Goal: Task Accomplishment & Management: Use online tool/utility

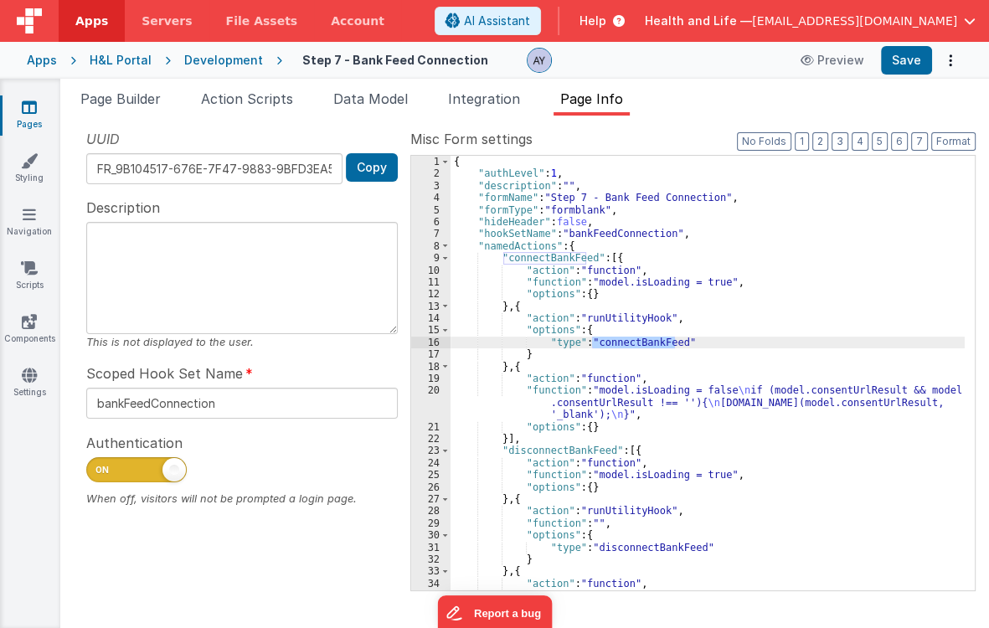
click at [581, 268] on div "{ "authLevel" : 1 , "description" : "" , "formName" : "Step 7 - Bank Feed Conne…" at bounding box center [708, 385] width 514 height 459
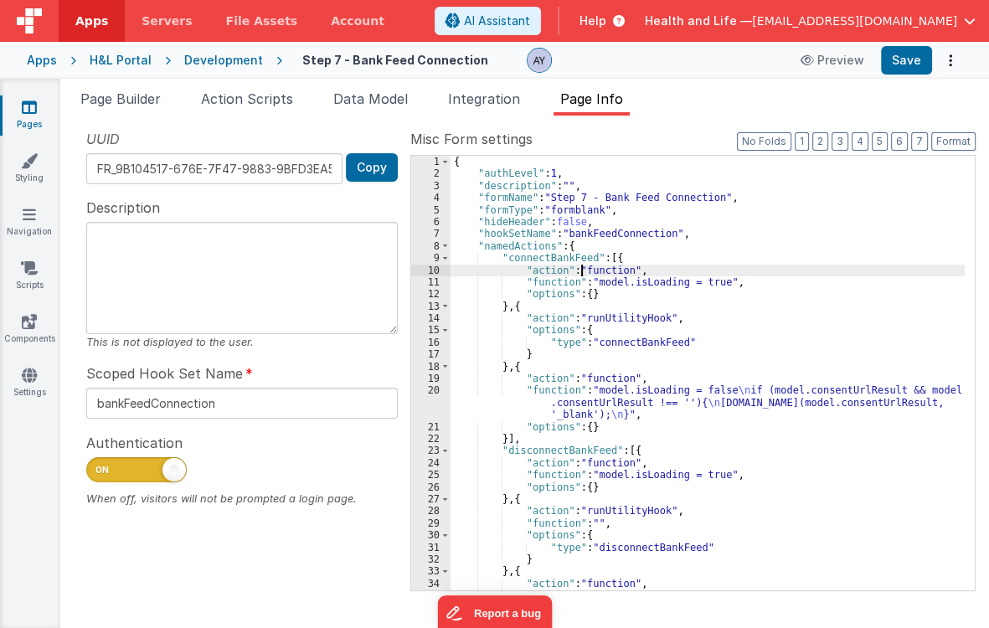
click at [669, 242] on div "{ "authLevel" : 1 , "description" : "" , "formName" : "Step 7 - Bank Feed Conne…" at bounding box center [708, 385] width 514 height 459
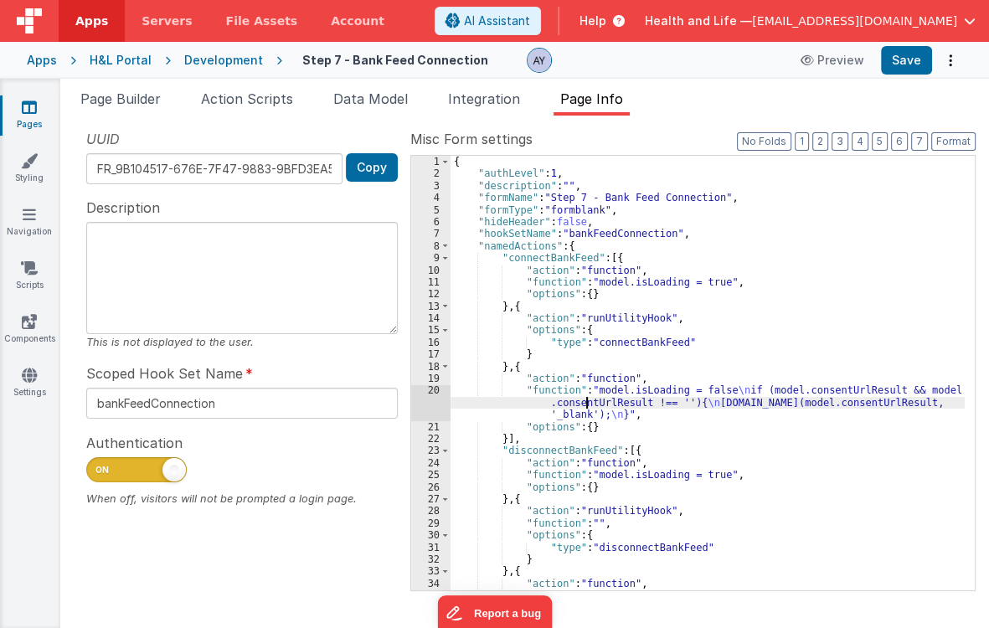
click at [585, 405] on div "{ "authLevel" : 1 , "description" : "" , "formName" : "Step 7 - Bank Feed Conne…" at bounding box center [708, 385] width 514 height 459
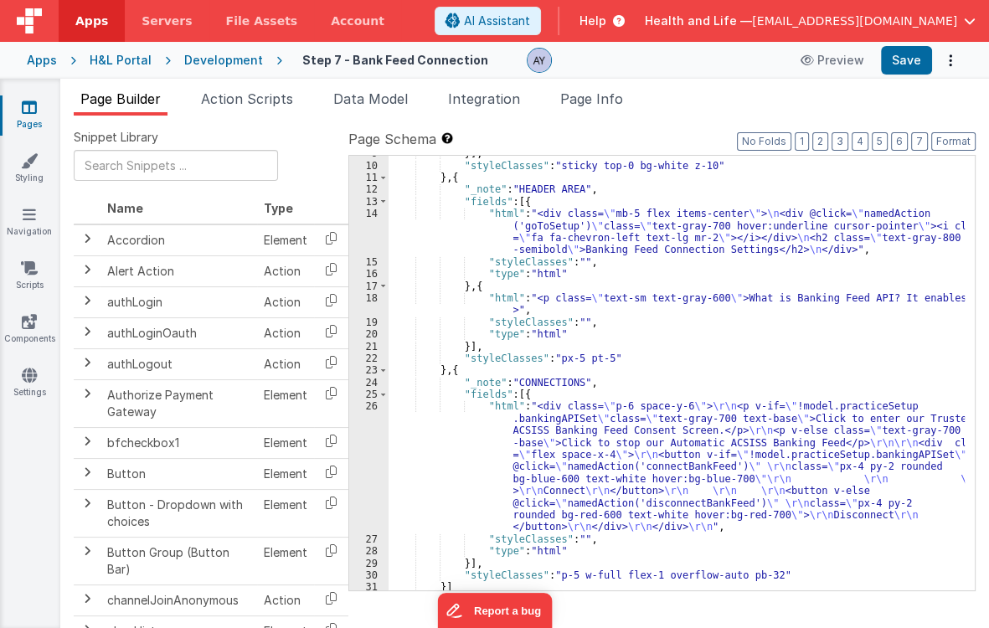
scroll to position [112, 0]
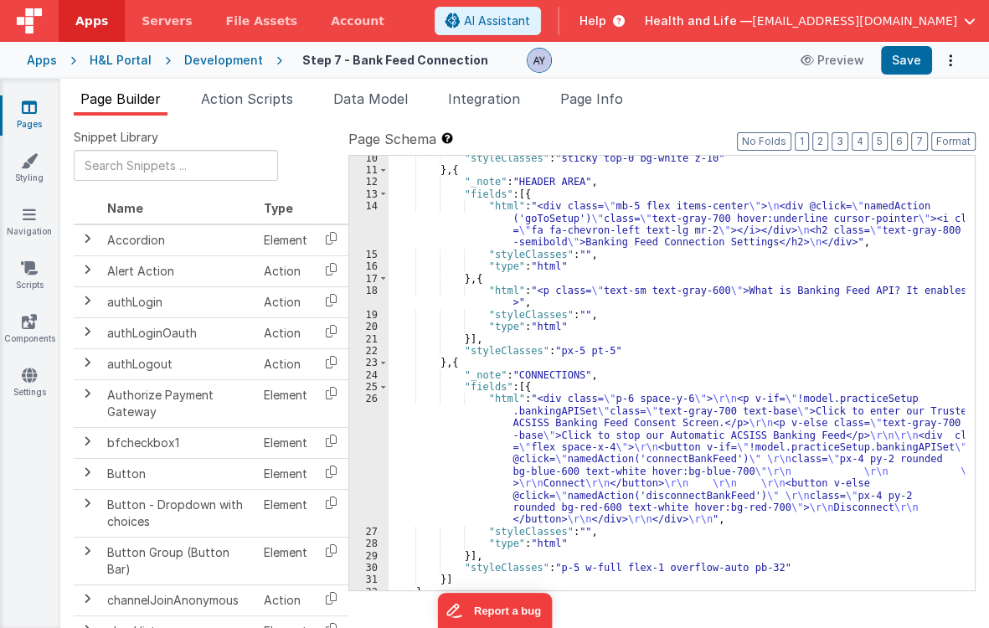
click at [584, 199] on div ""styleClasses" : "sticky top-0 bg-white z-10" } , { "_note" : "HEADER AREA" , "…" at bounding box center [677, 381] width 576 height 459
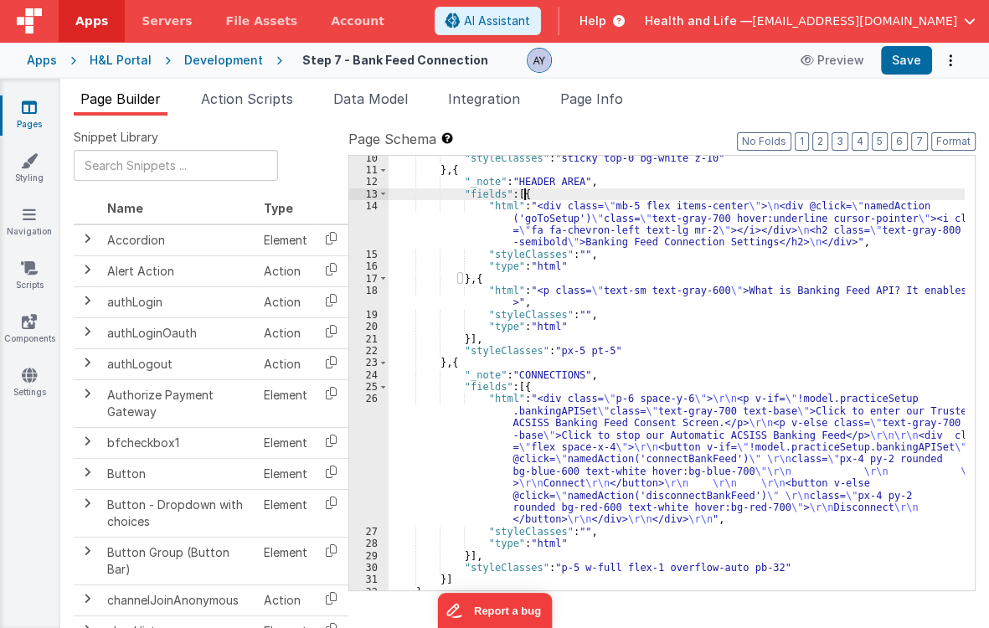
click at [597, 90] on span "Page Info" at bounding box center [591, 98] width 63 height 17
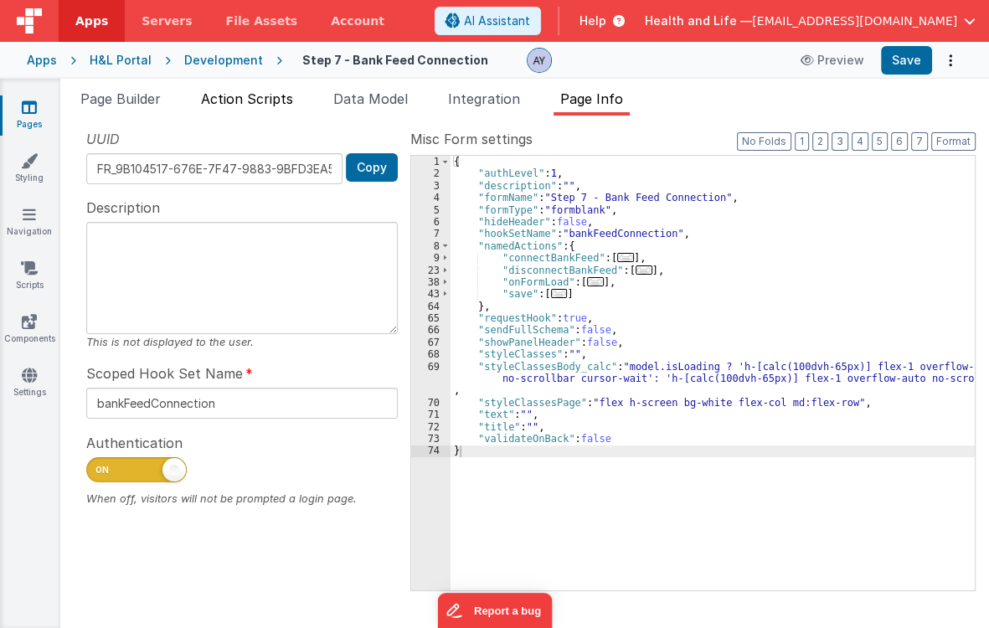
click at [257, 113] on li "Action Scripts" at bounding box center [247, 102] width 106 height 27
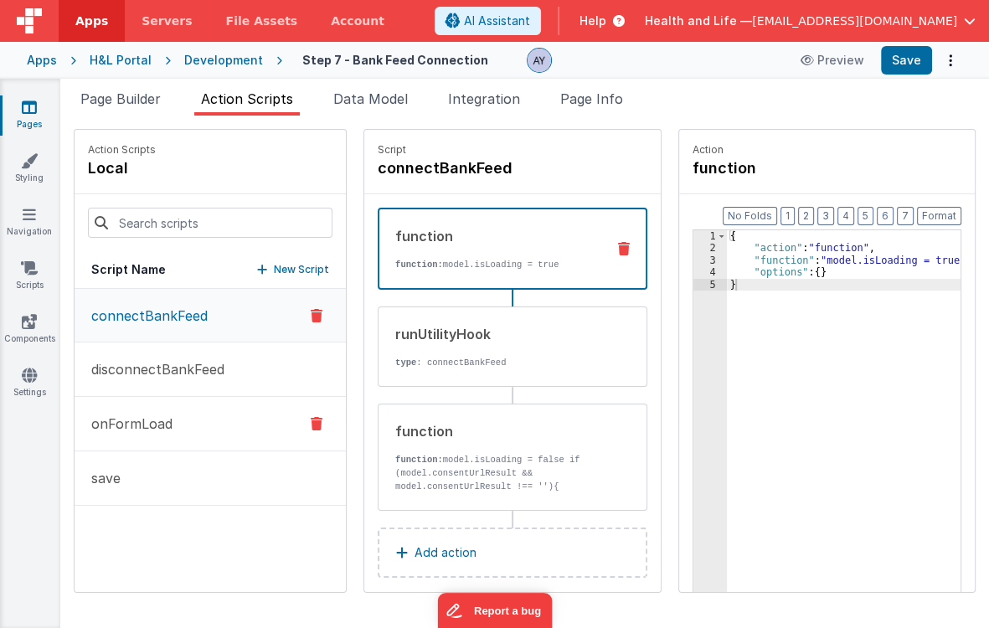
click at [202, 433] on button "onFormLoad" at bounding box center [210, 424] width 271 height 54
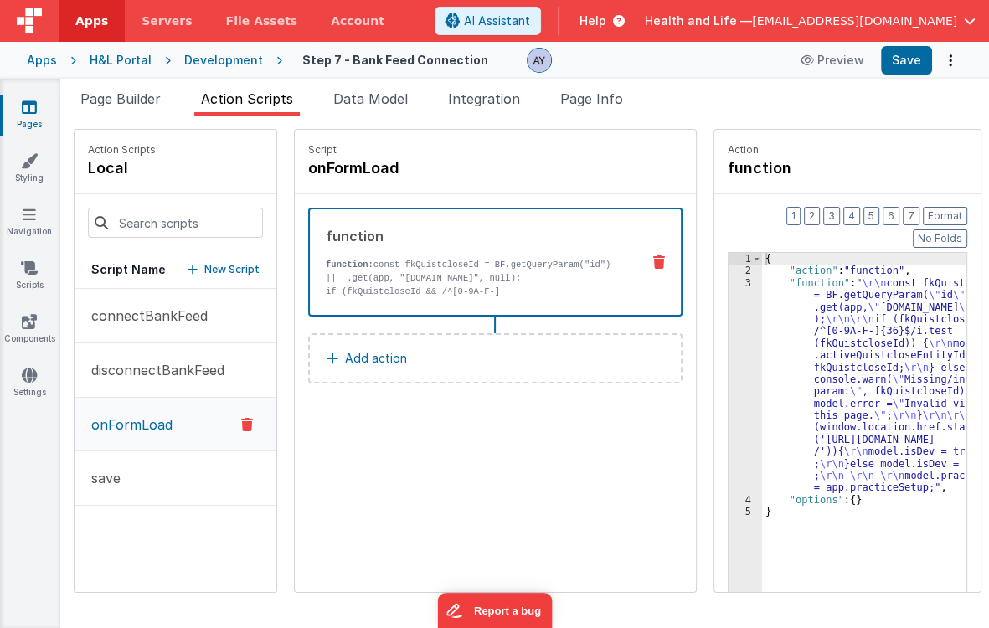
click at [448, 301] on div "function function: const fkQuistcloseId = BF.getQueryParam("id") || _.get(app, …" at bounding box center [495, 262] width 374 height 109
click at [762, 305] on div "3" at bounding box center [746, 385] width 34 height 217
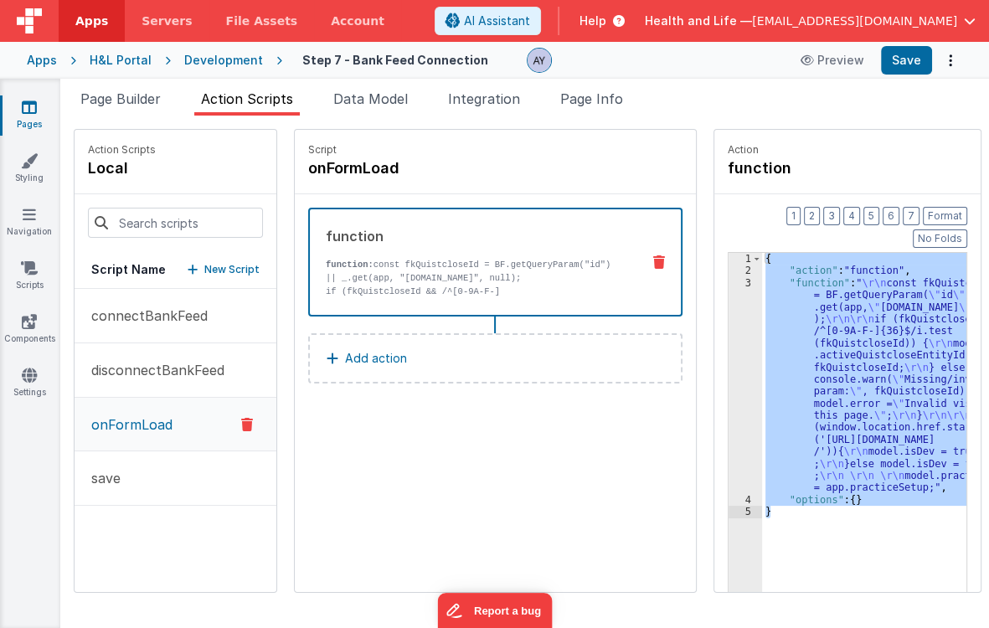
click at [762, 305] on div "3" at bounding box center [746, 385] width 34 height 217
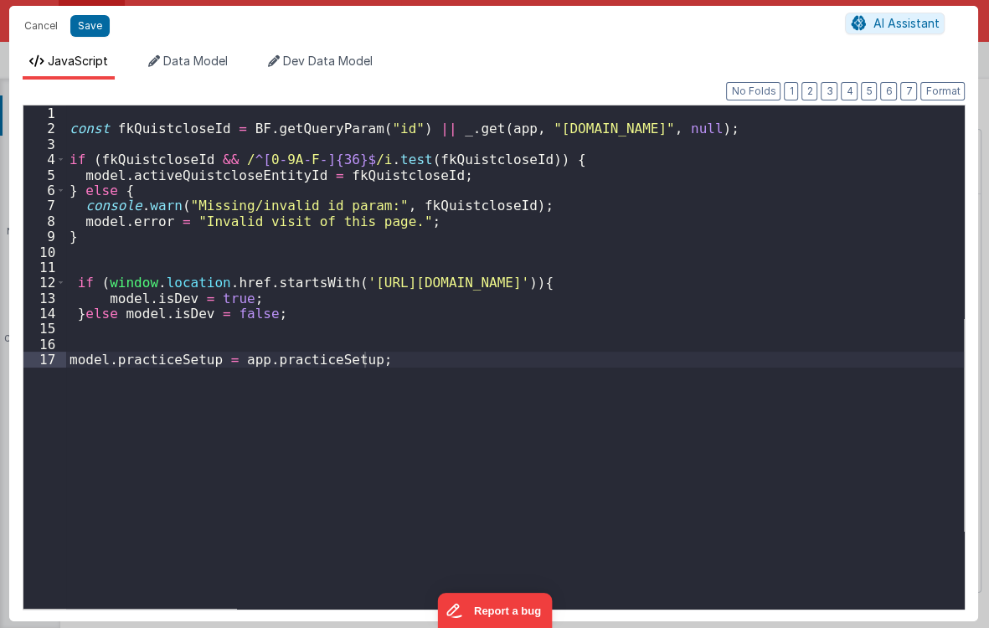
click at [261, 224] on div "const fkQuistcloseId = BF . getQueryParam ( "id" ) || _ . get ( app , "urlParam…" at bounding box center [515, 373] width 899 height 535
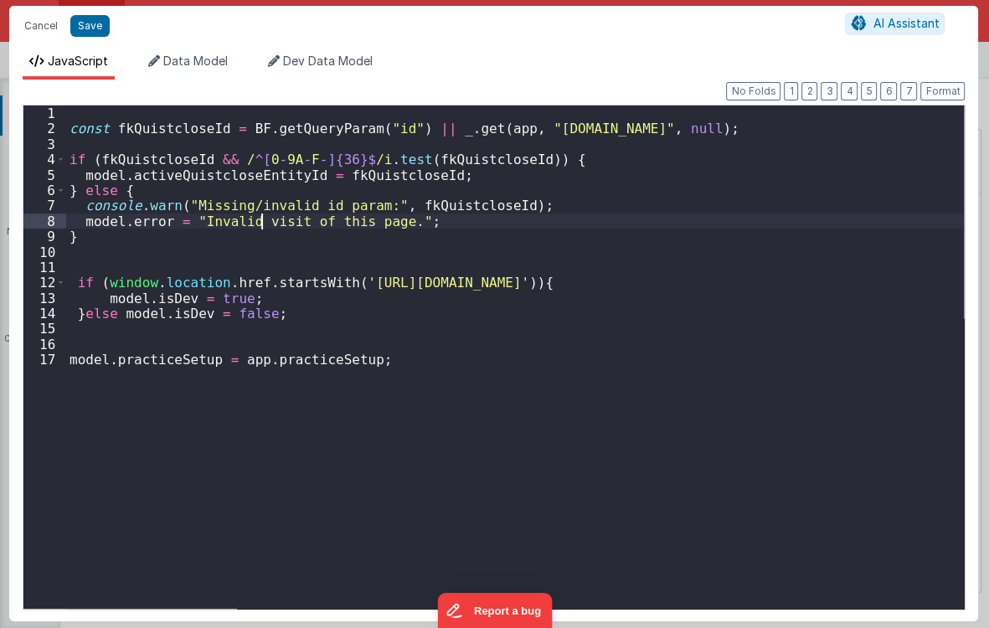
click at [261, 208] on div "const fkQuistcloseId = BF . getQueryParam ( "id" ) || _ . get ( app , "urlParam…" at bounding box center [515, 373] width 899 height 535
click at [274, 226] on div "const fkQuistcloseId = BF . getQueryParam ( "id" ) || _ . get ( app , "urlParam…" at bounding box center [515, 373] width 899 height 535
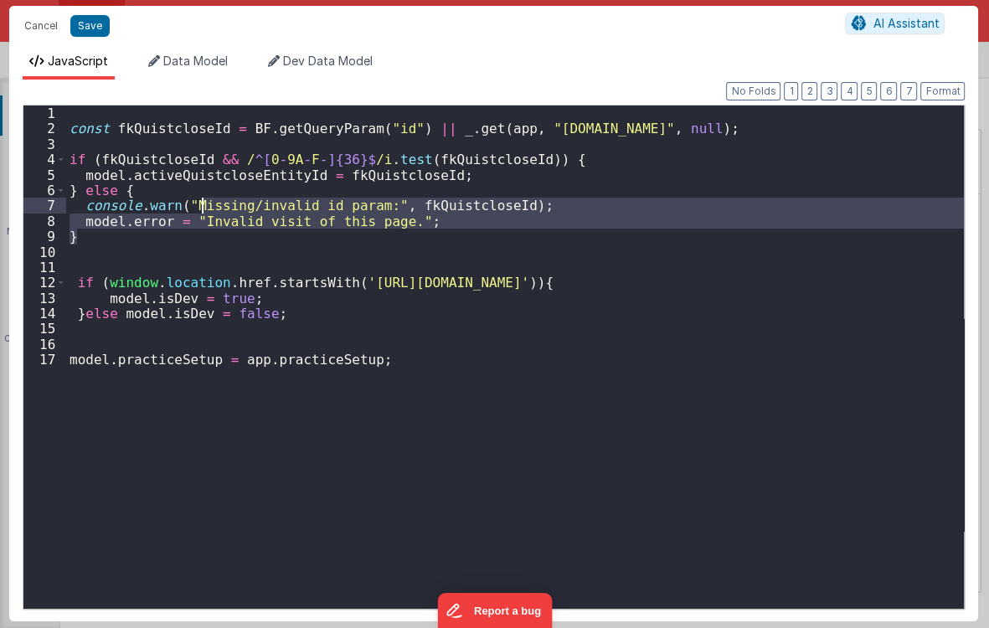
drag, startPoint x: 305, startPoint y: 233, endPoint x: 203, endPoint y: 210, distance: 104.7
click at [203, 210] on div "const fkQuistcloseId = BF . getQueryParam ( "id" ) || _ . get ( app , "urlParam…" at bounding box center [515, 373] width 899 height 535
click at [376, 128] on div "const fkQuistcloseId = BF . getQueryParam ( "id" ) || _ . get ( app , "urlParam…" at bounding box center [515, 373] width 899 height 535
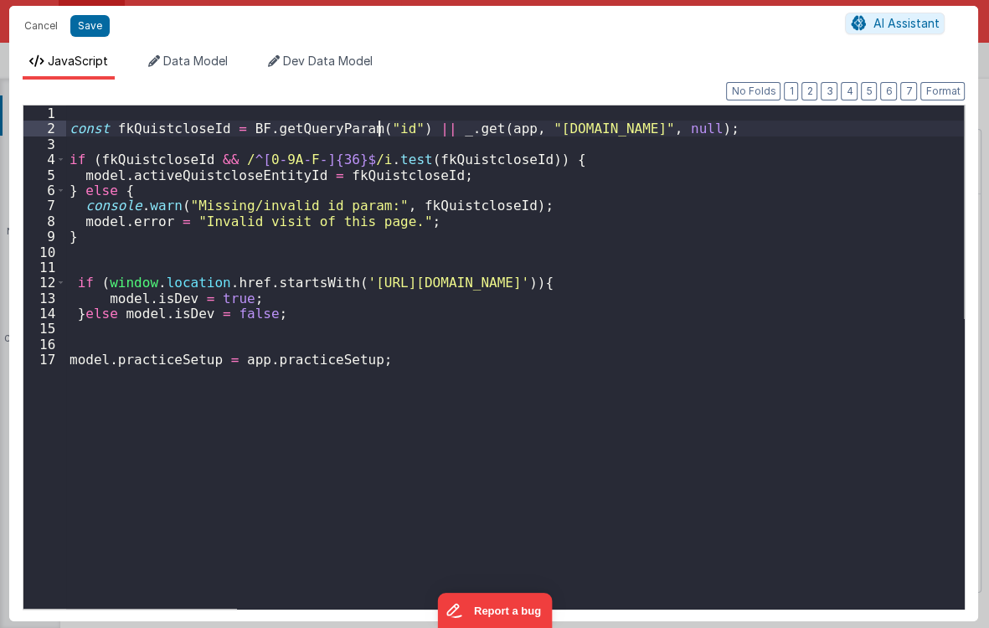
click at [376, 128] on div "const fkQuistcloseId = BF . getQueryParam ( "id" ) || _ . get ( app , "urlParam…" at bounding box center [515, 373] width 899 height 535
drag, startPoint x: 430, startPoint y: 129, endPoint x: 786, endPoint y: 127, distance: 356.1
click at [786, 127] on div "const fkQuistcloseId = BF . getQueryParam ( "status" ) || _ . get ( app , "urlP…" at bounding box center [515, 373] width 899 height 535
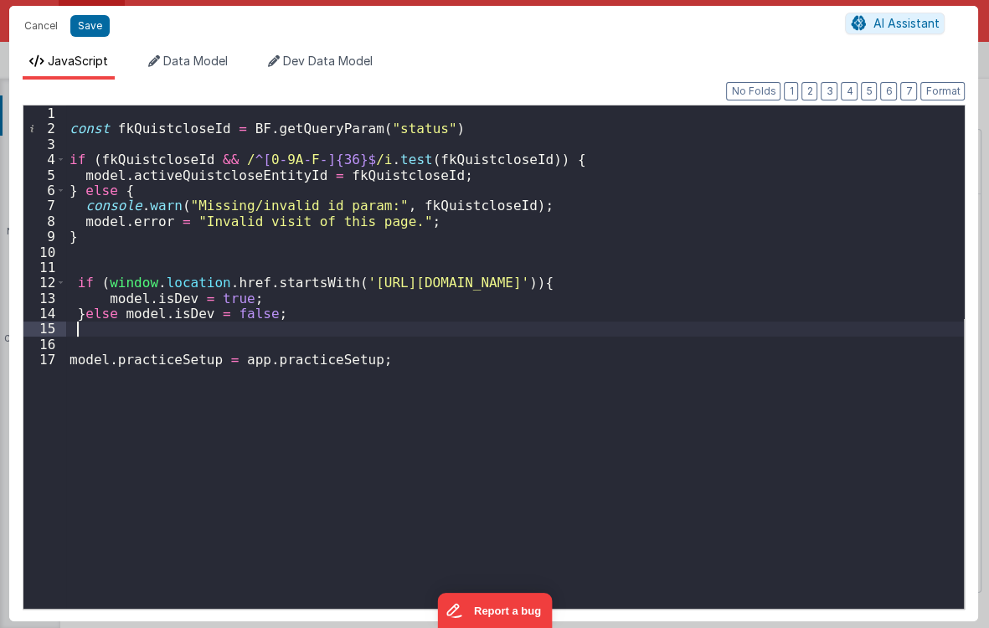
drag, startPoint x: 305, startPoint y: 327, endPoint x: 168, endPoint y: 335, distance: 137.7
click at [168, 335] on div "const fkQuistcloseId = BF . getQueryParam ( "status" ) if ( fkQuistcloseId && /…" at bounding box center [515, 373] width 899 height 535
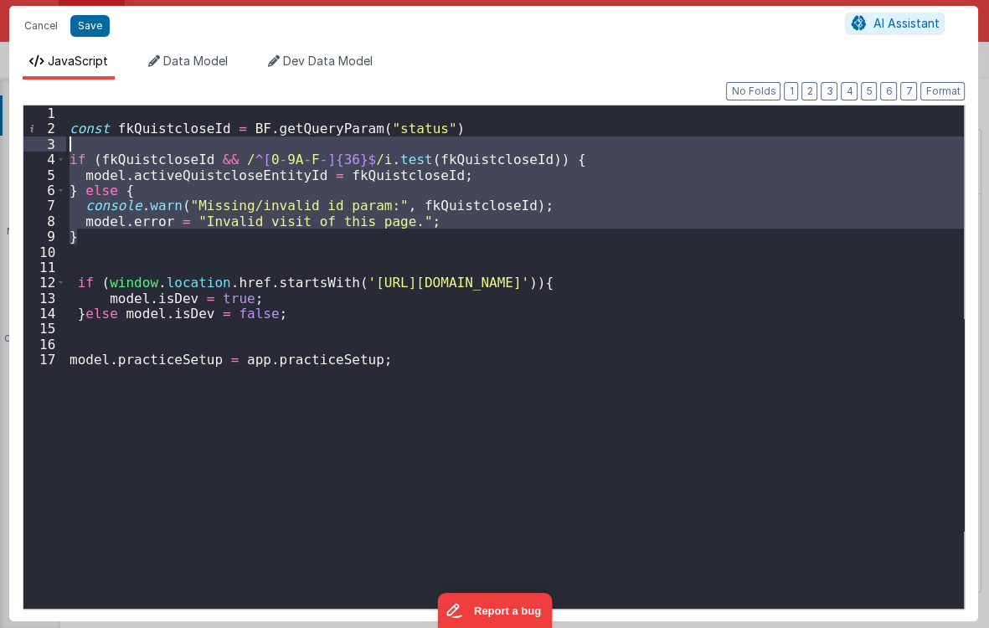
drag, startPoint x: 126, startPoint y: 240, endPoint x: 41, endPoint y: 148, distance: 125.1
click at [41, 148] on div "1 2 3 4 5 6 7 8 9 10 11 12 13 14 15 16 17 const fkQuistcloseId = BF . getQueryP…" at bounding box center [494, 357] width 943 height 505
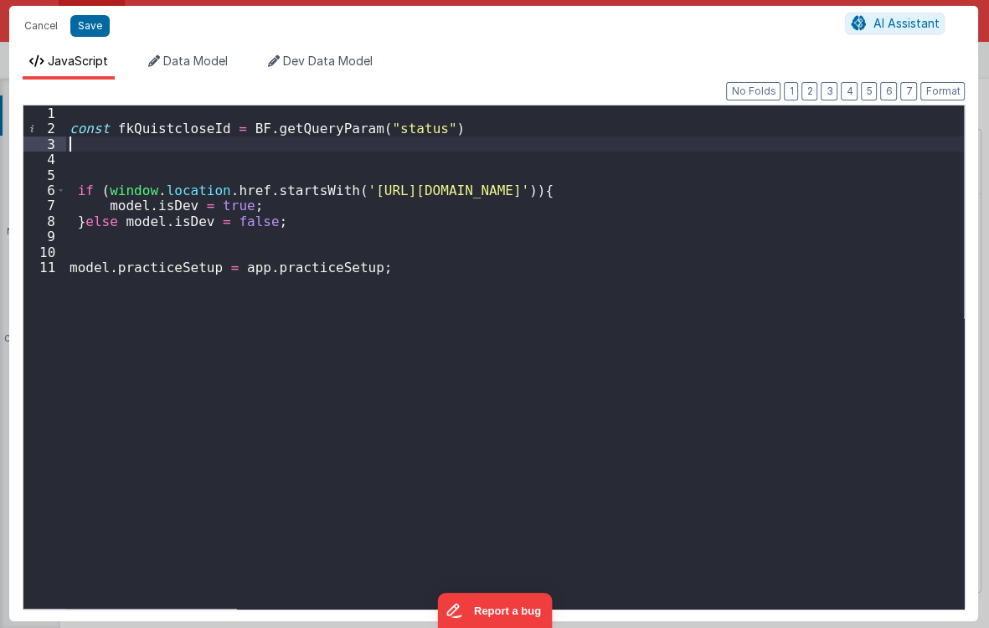
click at [194, 136] on div "const fkQuistcloseId = BF . getQueryParam ( "status" ) if ( window . location .…" at bounding box center [515, 373] width 899 height 535
click at [193, 132] on div "const fkQuistcloseId = BF . getQueryParam ( "status" ) if ( window . location .…" at bounding box center [515, 373] width 899 height 535
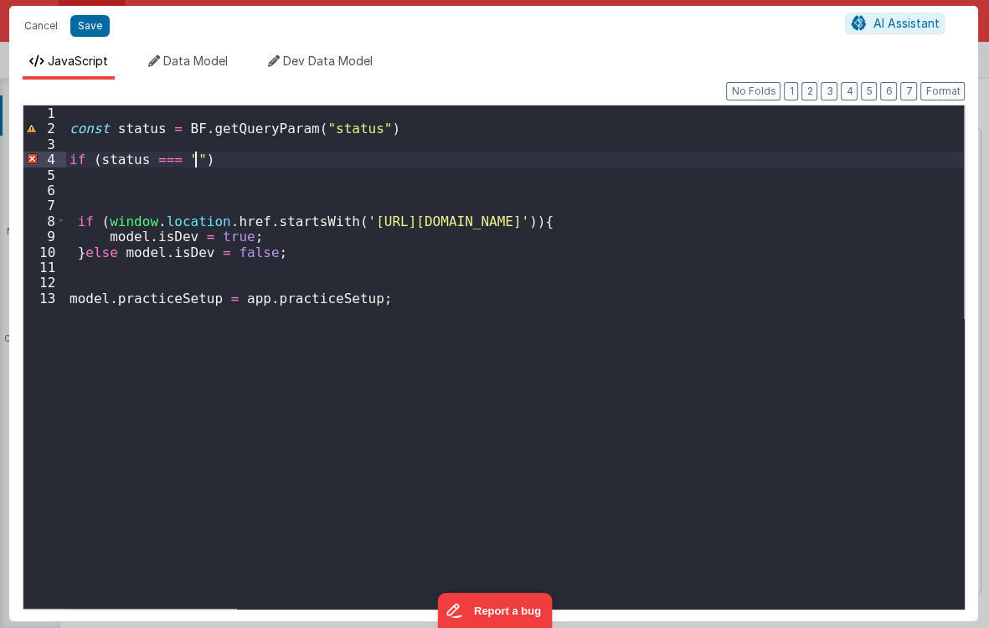
paste textarea
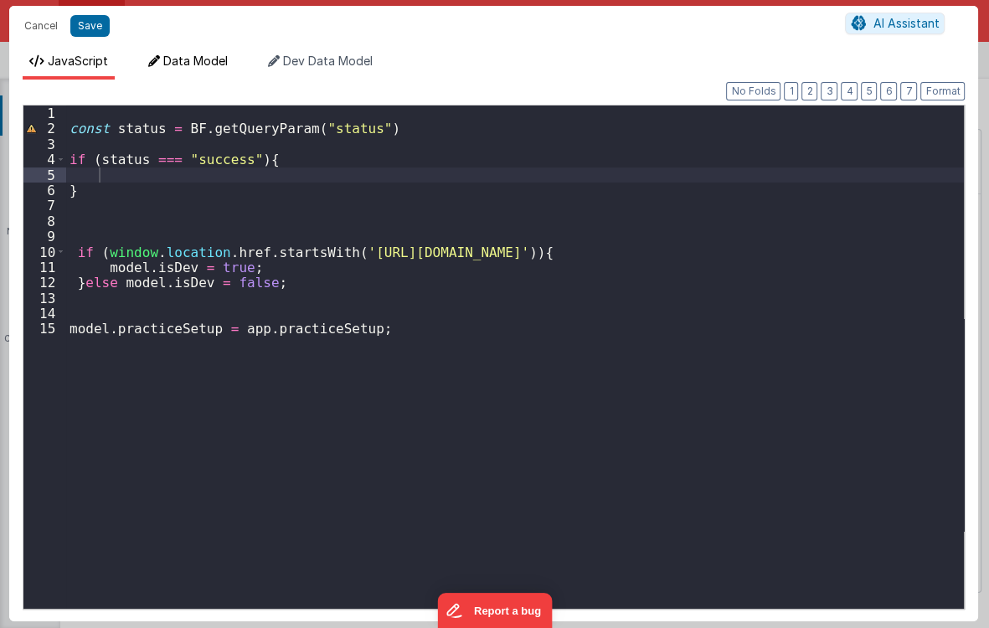
click at [173, 60] on span "Data Model" at bounding box center [195, 61] width 65 height 14
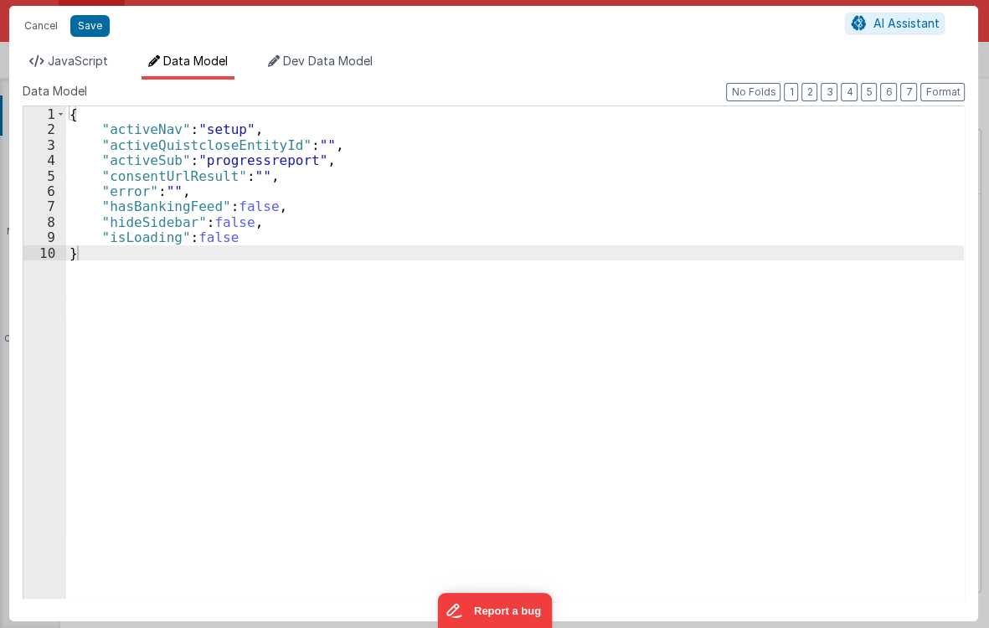
click at [288, 230] on div "{ "activeNav" : "setup" , "activeQuistcloseEntityId" : "" , "activeSub" : "prog…" at bounding box center [515, 368] width 899 height 524
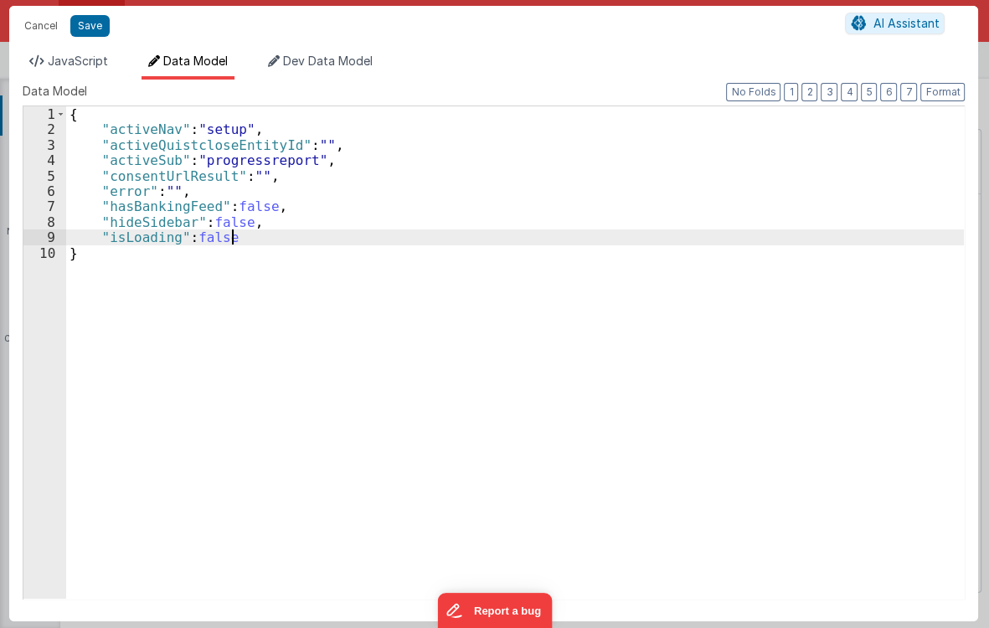
click at [326, 243] on div "{ "activeNav" : "setup" , "activeQuistcloseEntityId" : "" , "activeSub" : "prog…" at bounding box center [515, 368] width 899 height 524
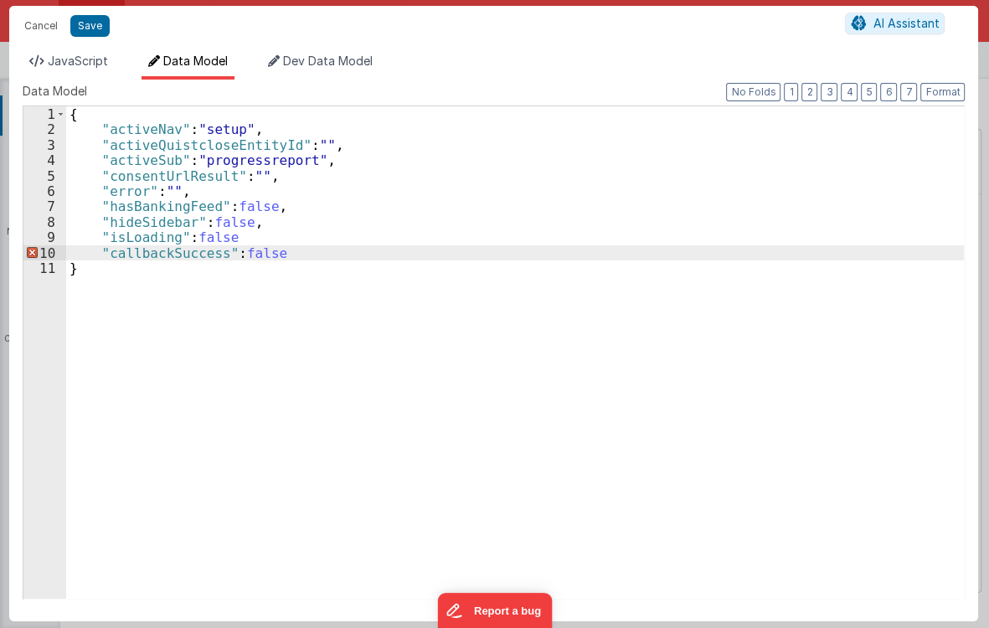
click at [323, 235] on div "{ "activeNav" : "setup" , "activeQuistcloseEntityId" : "" , "activeSub" : "prog…" at bounding box center [515, 368] width 899 height 524
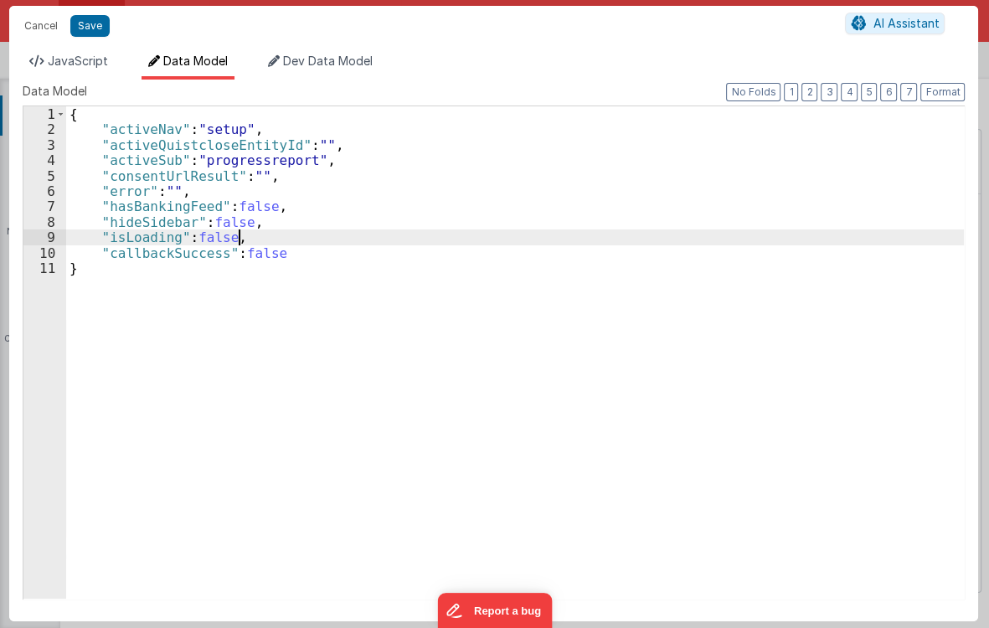
drag, startPoint x: 251, startPoint y: 164, endPoint x: 50, endPoint y: 43, distance: 234.2
click at [250, 164] on div "{ "activeNav" : "setup" , "activeQuistcloseEntityId" : "" , "activeSub" : "prog…" at bounding box center [515, 368] width 899 height 524
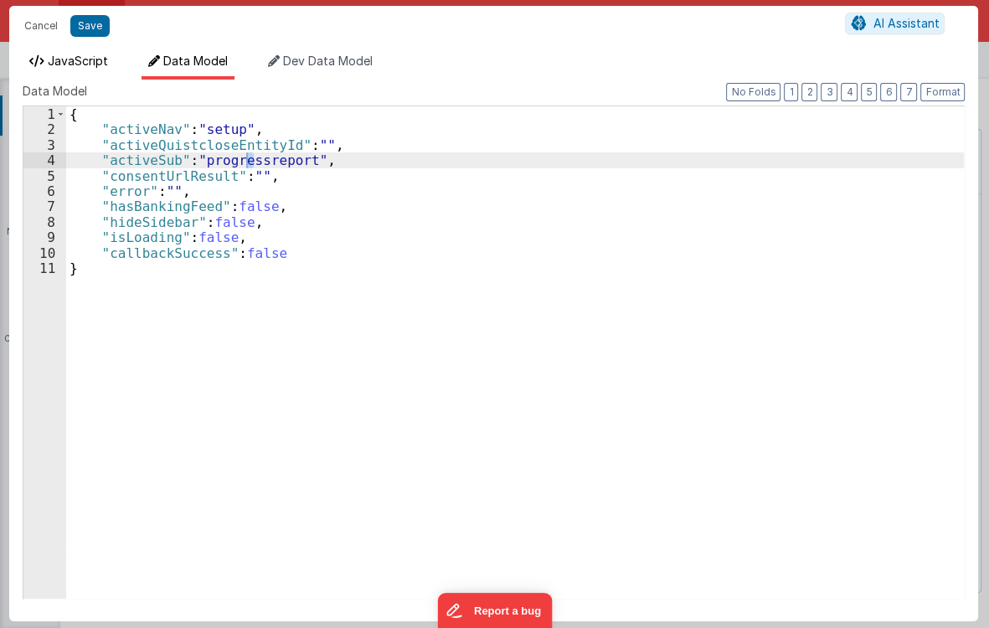
click at [60, 65] on span "JavaScript" at bounding box center [78, 61] width 60 height 14
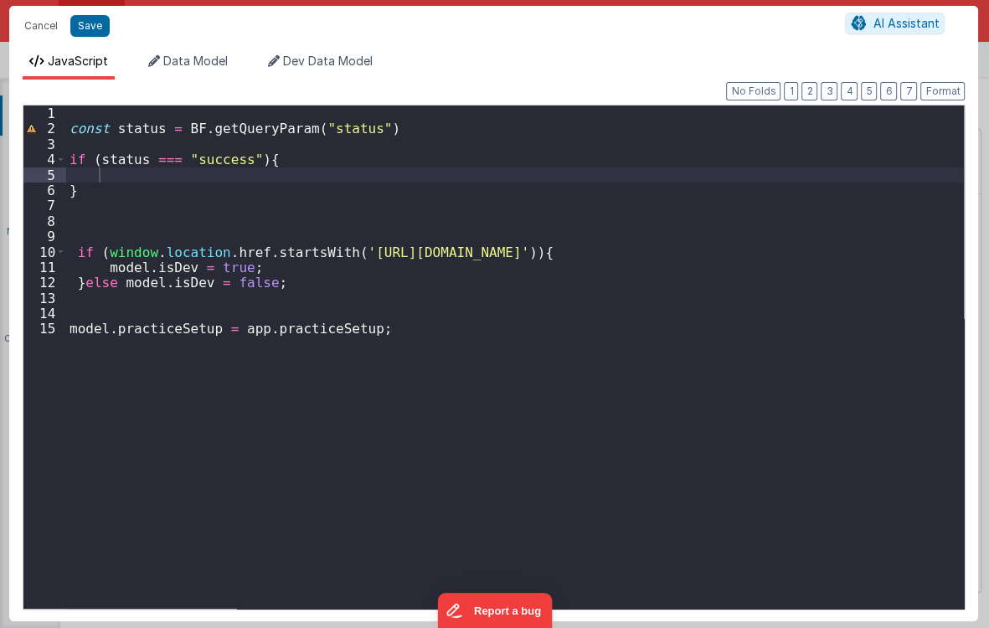
drag, startPoint x: 245, startPoint y: 219, endPoint x: 230, endPoint y: 185, distance: 36.4
click at [241, 211] on div "const status = BF . getQueryParam ( "status" ) if ( status === "success" ) { } …" at bounding box center [515, 373] width 899 height 535
click at [227, 169] on div "const status = BF . getQueryParam ( "status" ) if ( status === "success" ) { } …" at bounding box center [515, 373] width 899 height 535
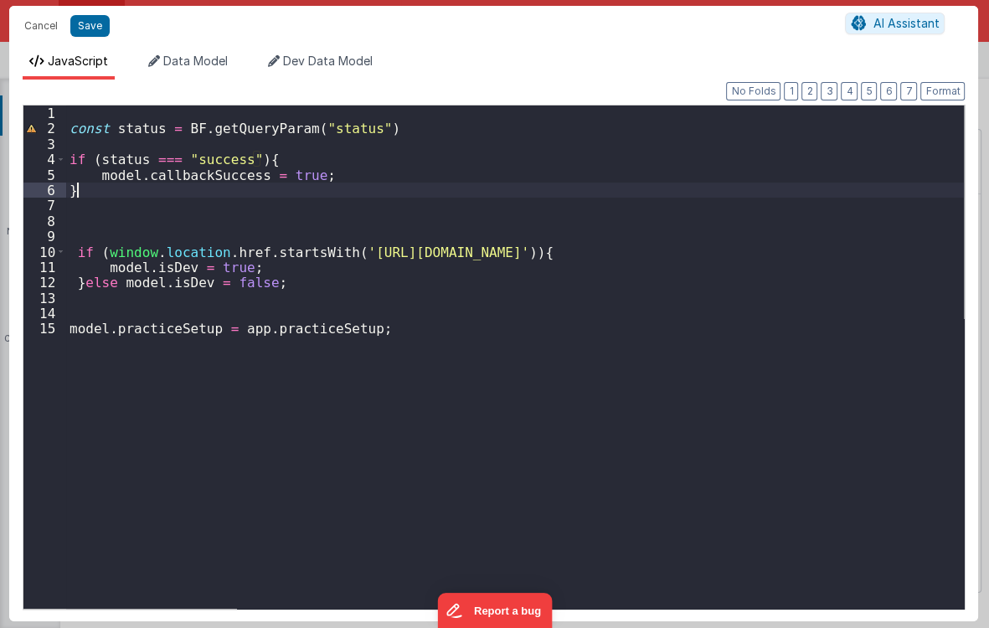
click at [275, 131] on div "const status = BF . getQueryParam ( "status" ) if ( status === "success" ) { mo…" at bounding box center [515, 373] width 899 height 535
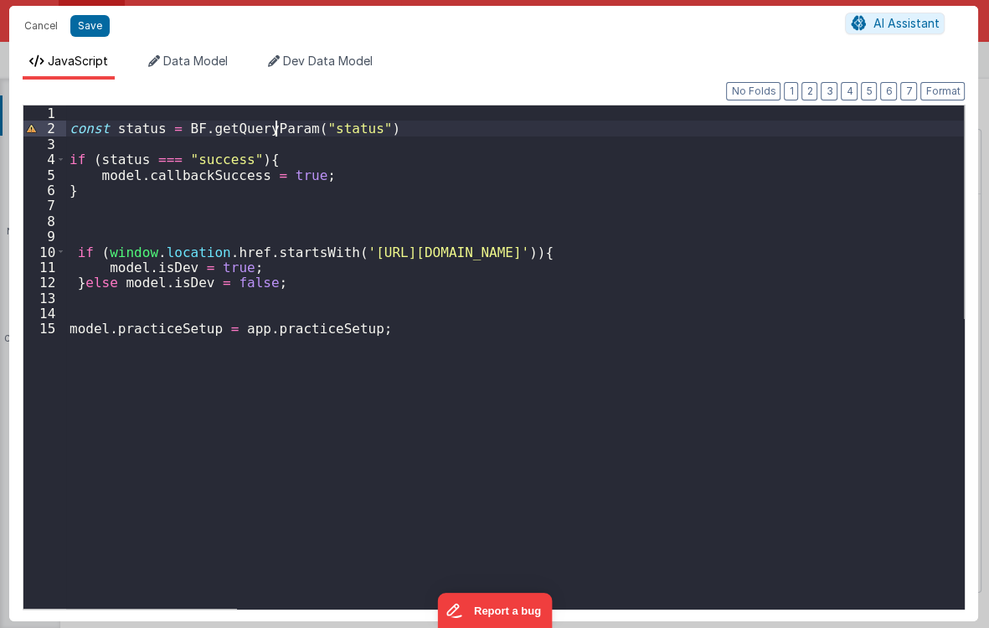
click at [131, 131] on div "const status = BF . getQueryParam ( "status" ) if ( status === "success" ) { mo…" at bounding box center [515, 373] width 899 height 535
click at [155, 162] on div "const status = BF . getQueryParam ( "status" ) if ( status === "success" ) { mo…" at bounding box center [515, 373] width 899 height 535
click at [151, 126] on div "const status = BF . getQueryParam ( "status" ) if ( status === "success" ) { mo…" at bounding box center [515, 373] width 899 height 535
click at [132, 297] on div "const status = BF . getQueryParam ( "status" ) if ( status === "success" ) { mo…" at bounding box center [515, 373] width 899 height 535
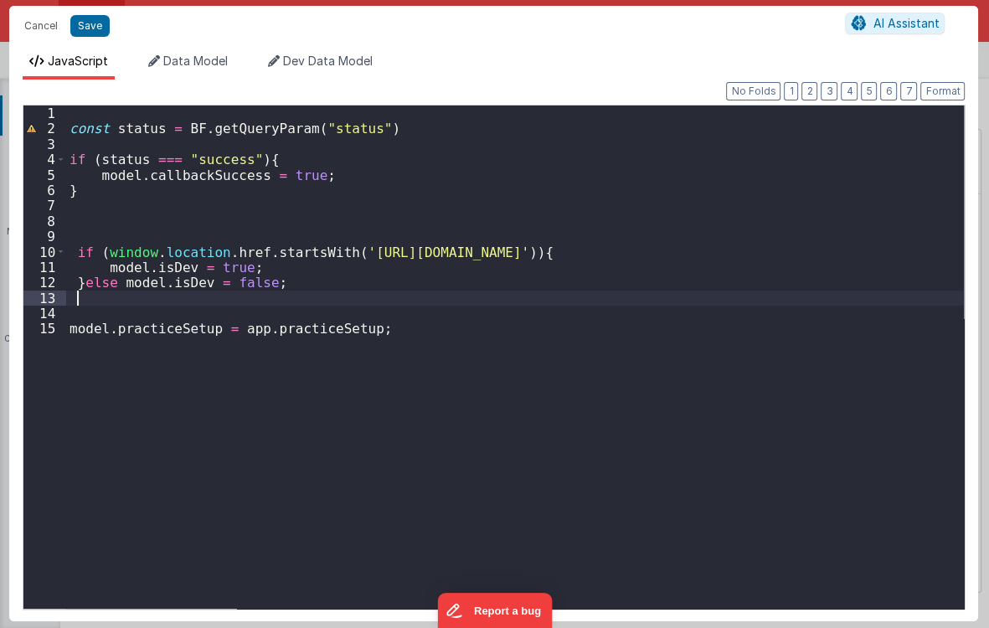
click at [189, 287] on div "const status = BF . getQueryParam ( "status" ) if ( status === "success" ) { mo…" at bounding box center [515, 373] width 899 height 535
drag, startPoint x: 248, startPoint y: 292, endPoint x: 288, endPoint y: 328, distance: 53.4
click at [252, 294] on div "const status = BF . getQueryParam ( "status" ) if ( status === "success" ) { mo…" at bounding box center [515, 373] width 899 height 535
drag, startPoint x: 290, startPoint y: 331, endPoint x: 251, endPoint y: 279, distance: 64.7
click at [290, 332] on div "const status = BF . getQueryParam ( "status" ) if ( status === "success" ) { mo…" at bounding box center [515, 373] width 899 height 535
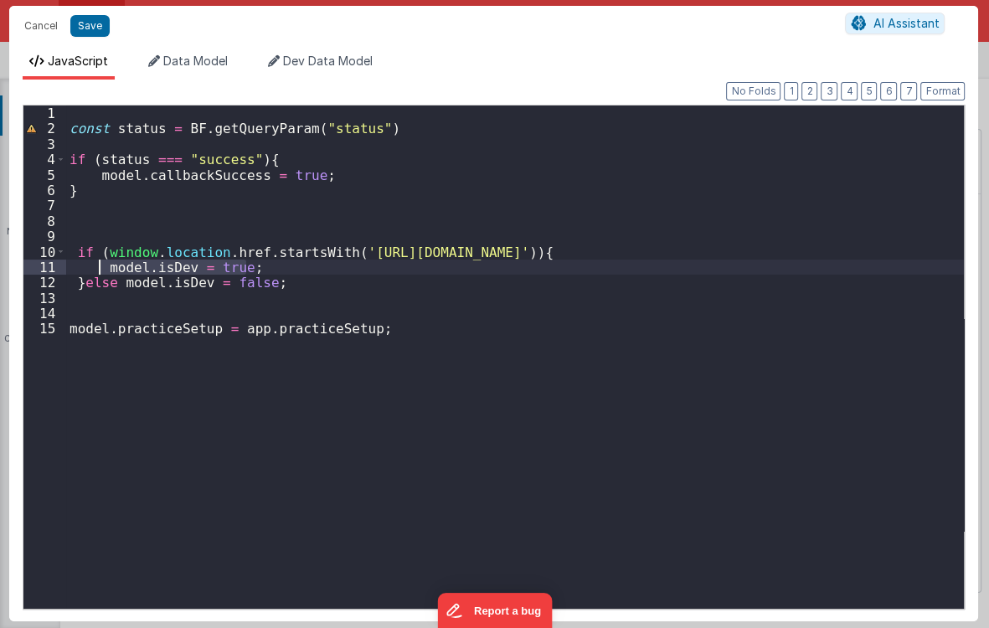
drag, startPoint x: 244, startPoint y: 269, endPoint x: 226, endPoint y: 264, distance: 18.3
click at [106, 265] on div "const status = BF . getQueryParam ( "status" ) if ( status === "success" ) { mo…" at bounding box center [515, 373] width 899 height 535
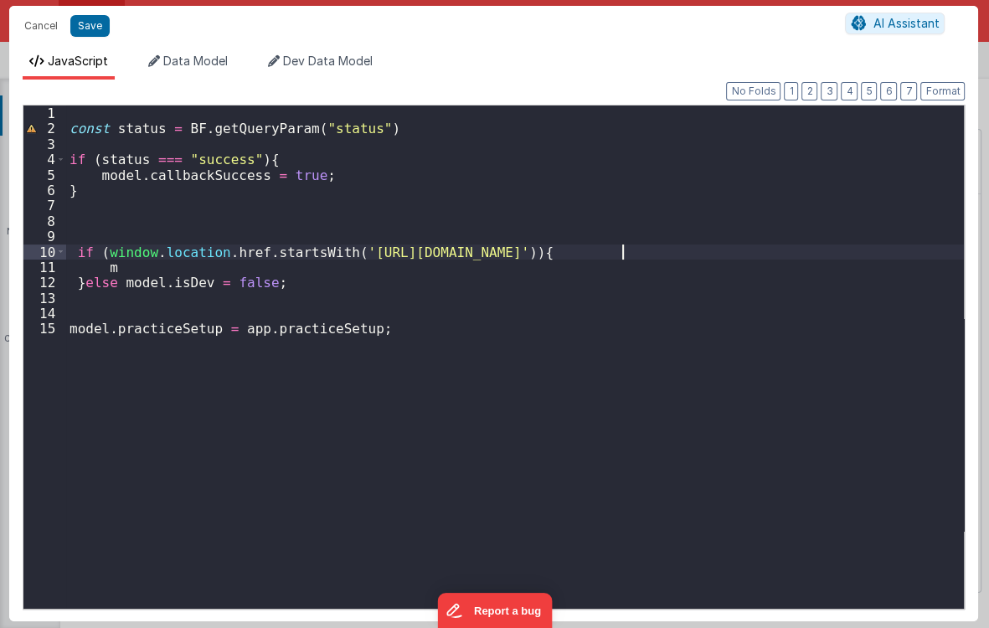
click at [754, 251] on div "const status = BF . getQueryParam ( "status" ) if ( status === "success" ) { mo…" at bounding box center [515, 373] width 899 height 535
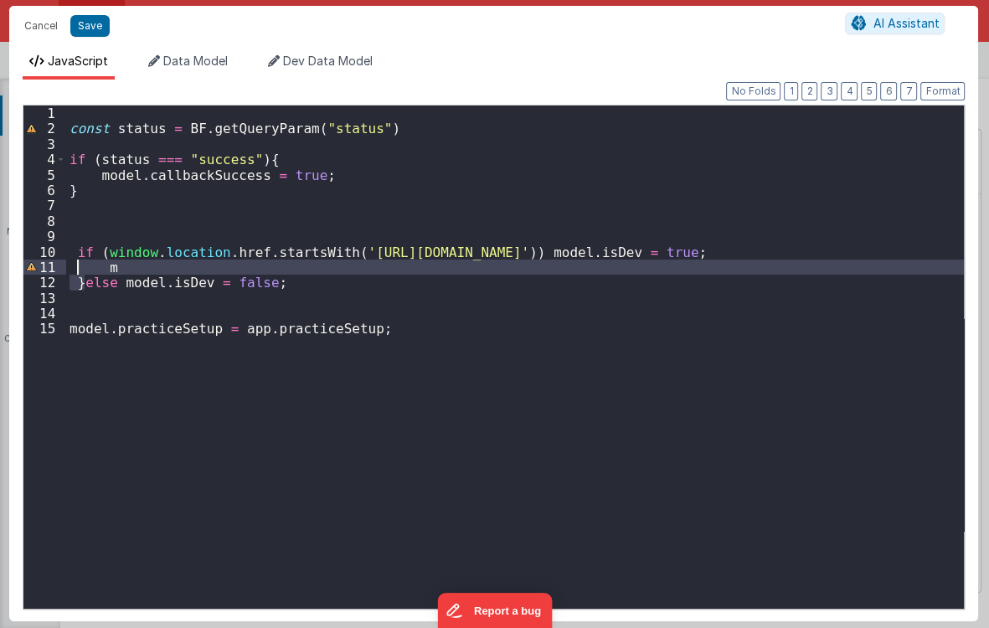
drag, startPoint x: 81, startPoint y: 280, endPoint x: 75, endPoint y: 270, distance: 12.1
click at [75, 270] on div "const status = BF . getQueryParam ( "status" ) if ( status === "success" ) { mo…" at bounding box center [515, 373] width 899 height 535
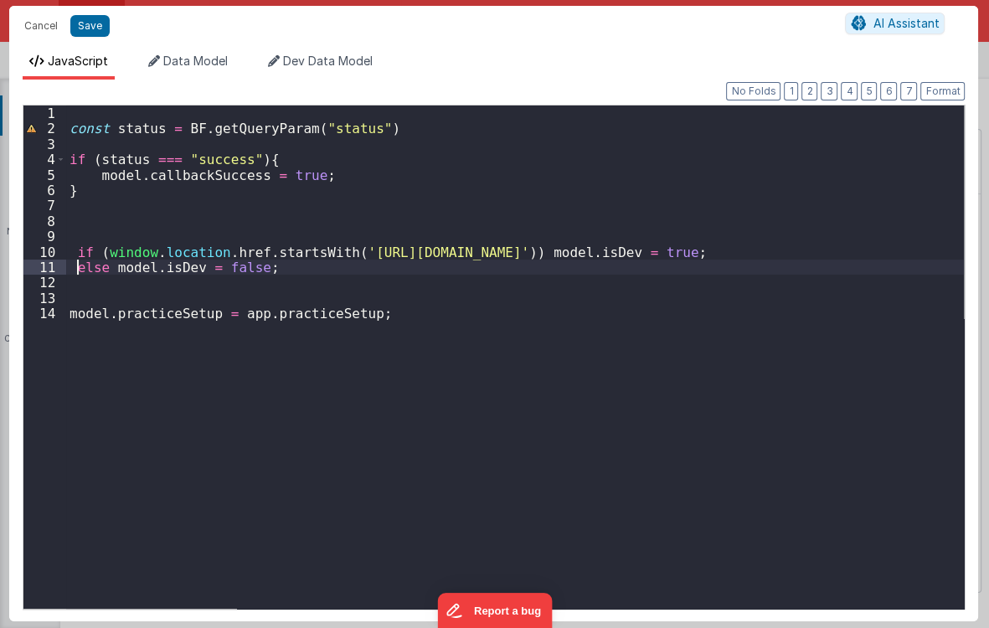
click at [337, 270] on div "const status = BF . getQueryParam ( "status" ) if ( status === "success" ) { mo…" at bounding box center [515, 373] width 899 height 535
click at [83, 23] on button "Save" at bounding box center [89, 26] width 39 height 22
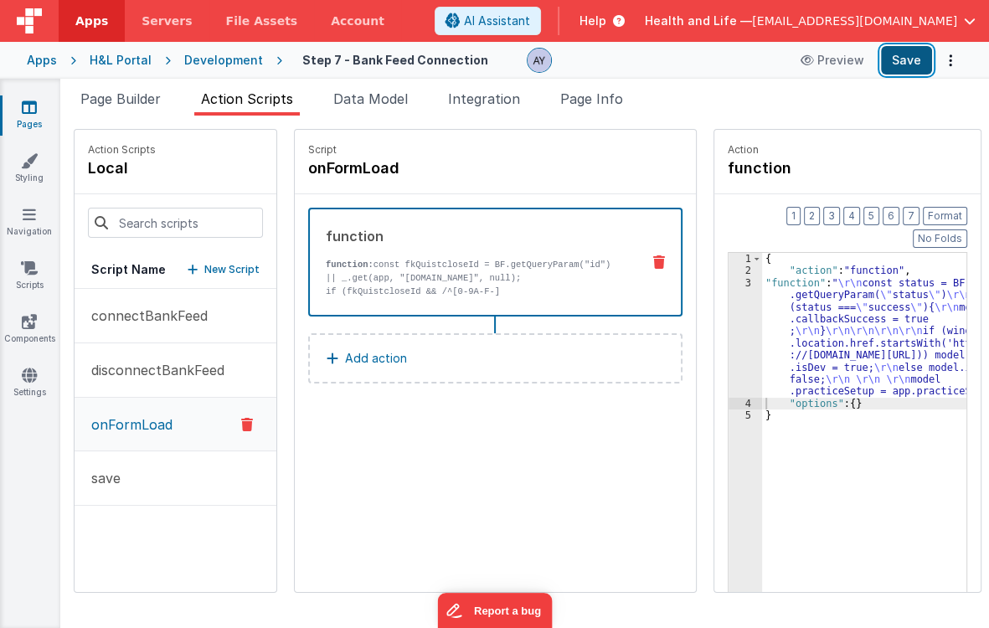
click at [917, 65] on button "Save" at bounding box center [906, 60] width 51 height 28
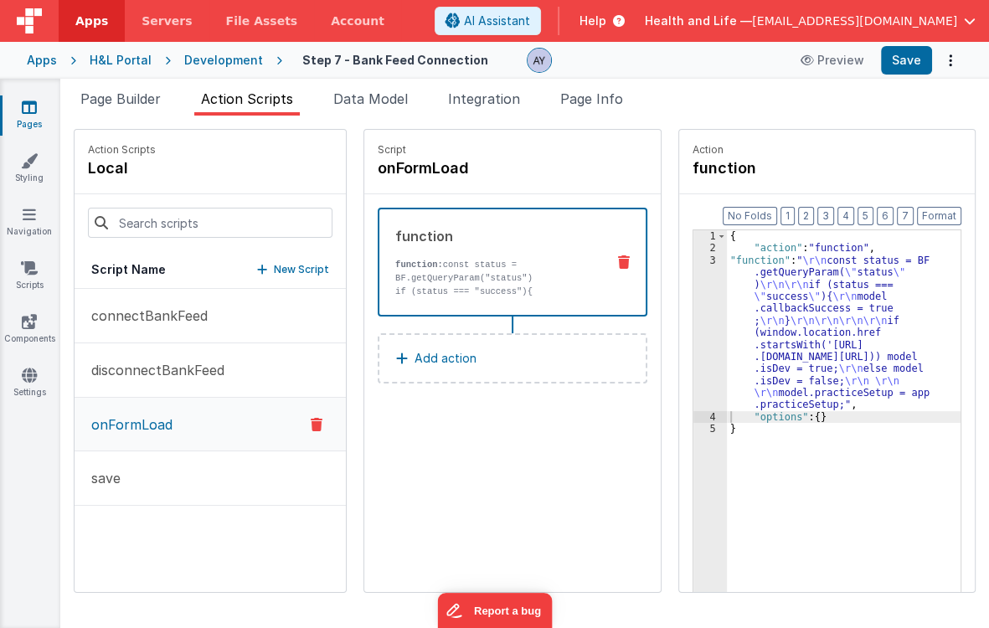
drag, startPoint x: 99, startPoint y: 106, endPoint x: 524, endPoint y: 332, distance: 481.2
click at [99, 106] on span "Page Builder" at bounding box center [120, 98] width 80 height 17
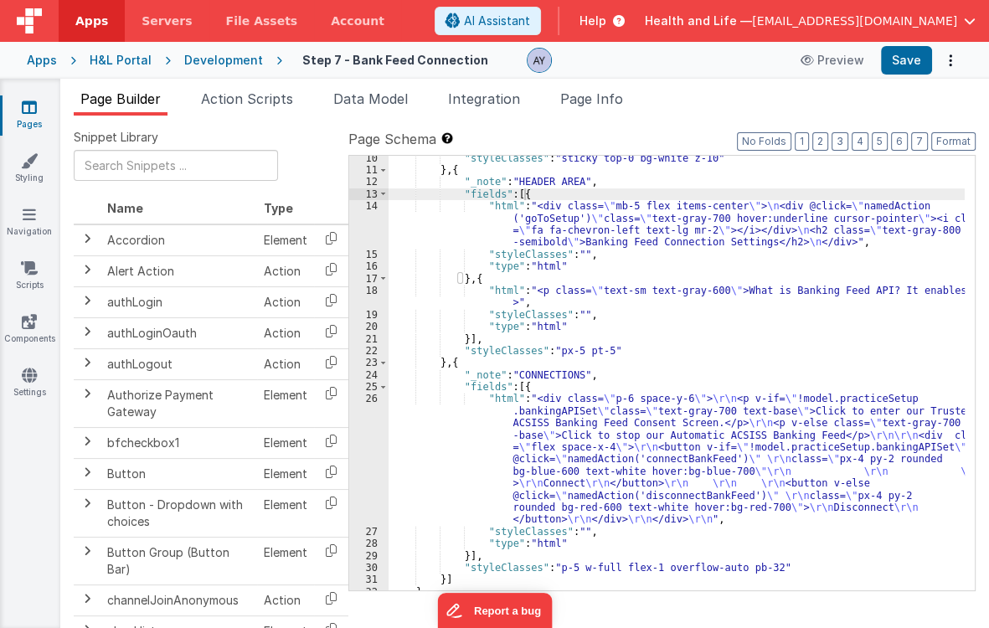
scroll to position [132, 0]
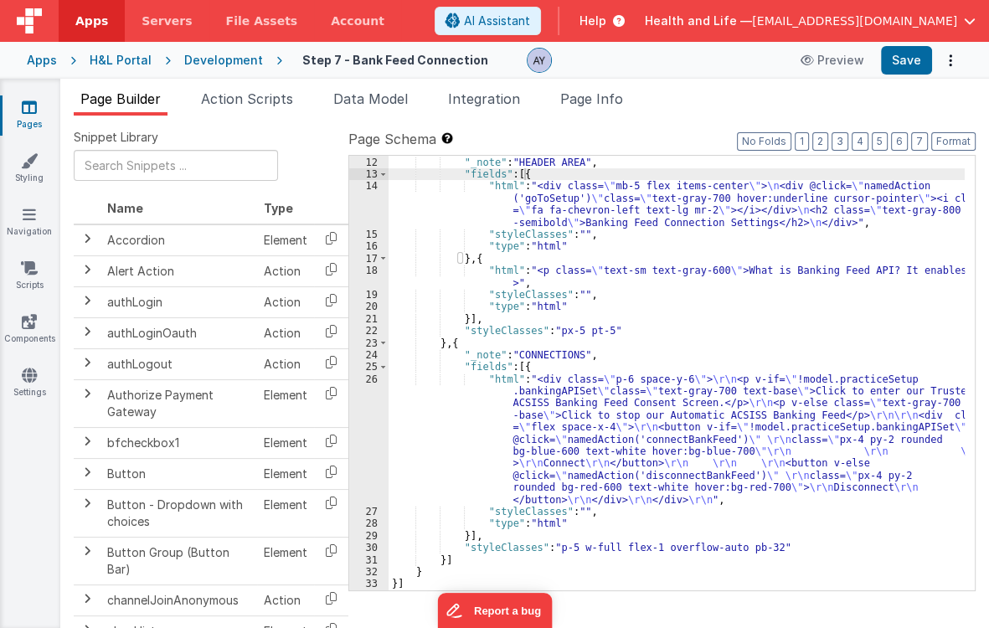
click at [553, 417] on div "} , { "_note" : "HEADER AREA" , "fields" : [{ "html" : "<div class= \" mb-5 fle…" at bounding box center [677, 373] width 576 height 459
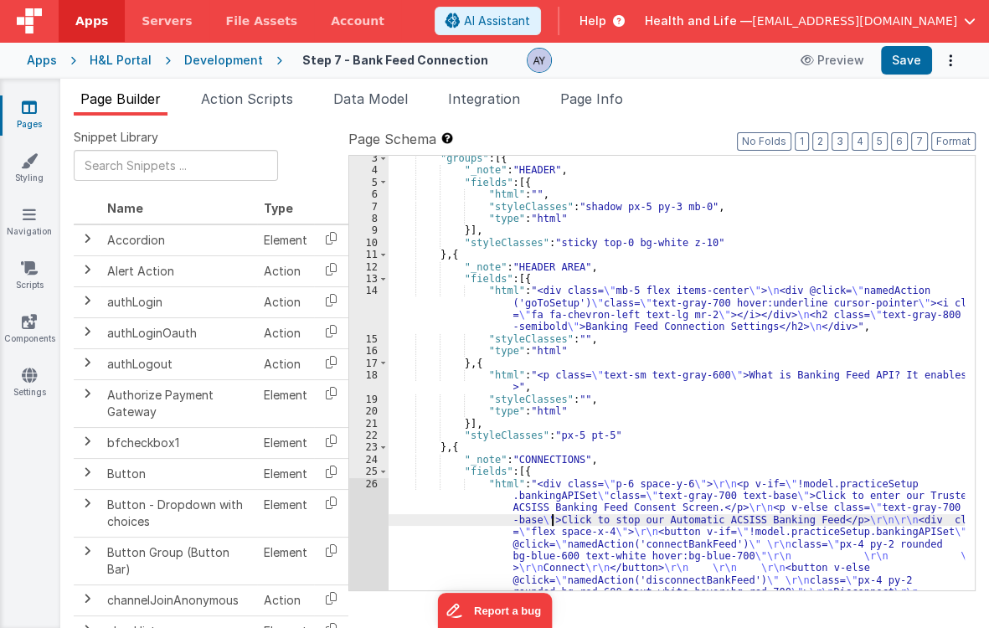
scroll to position [0, 0]
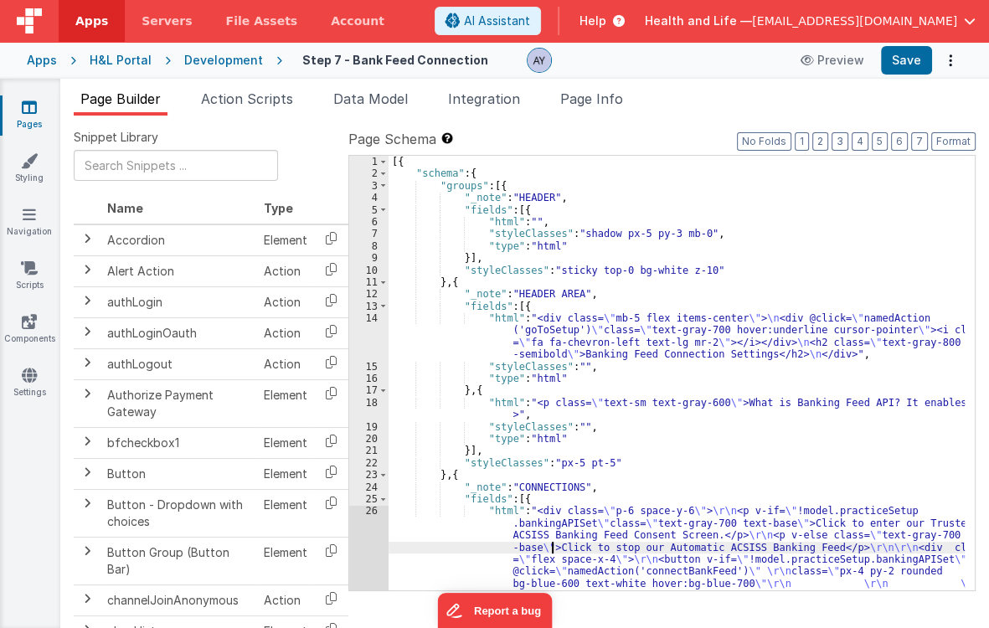
click at [552, 333] on div "[{ "schema" : { "groups" : [{ "_note" : "HEADER" , "fields" : [{ "html" : "" , …" at bounding box center [677, 446] width 576 height 580
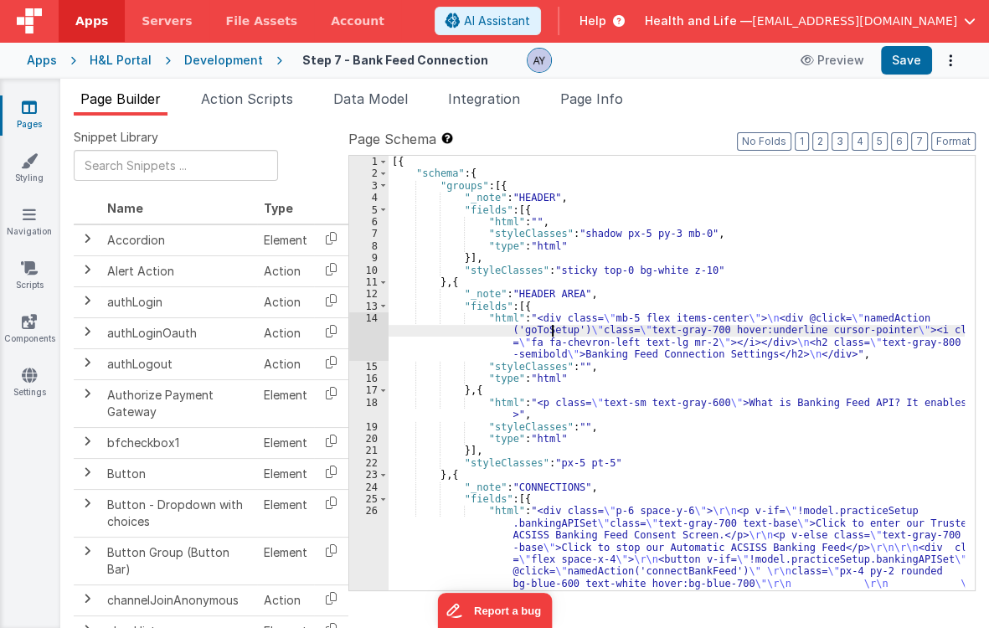
click at [358, 338] on div "14" at bounding box center [368, 336] width 39 height 49
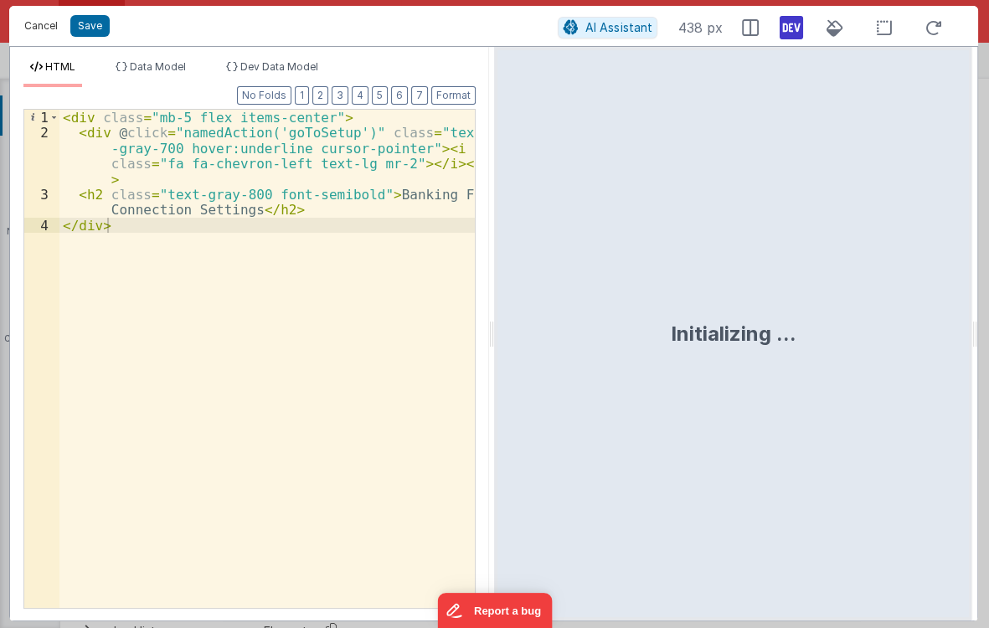
click at [46, 31] on button "Cancel" at bounding box center [41, 25] width 50 height 23
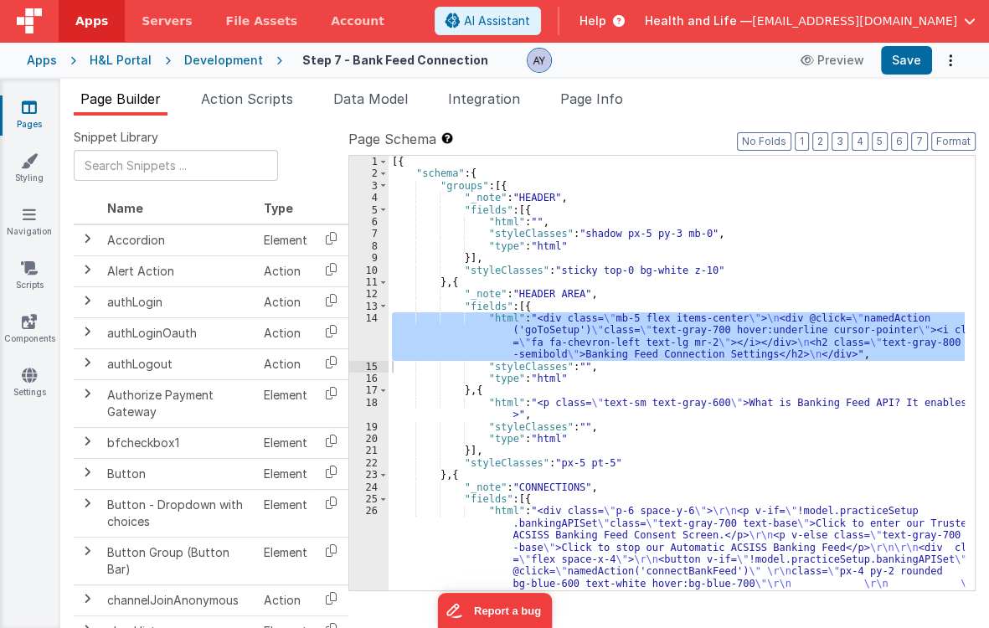
click at [535, 411] on div "[{ "schema" : { "groups" : [{ "_note" : "HEADER" , "fields" : [{ "html" : "" , …" at bounding box center [677, 446] width 576 height 580
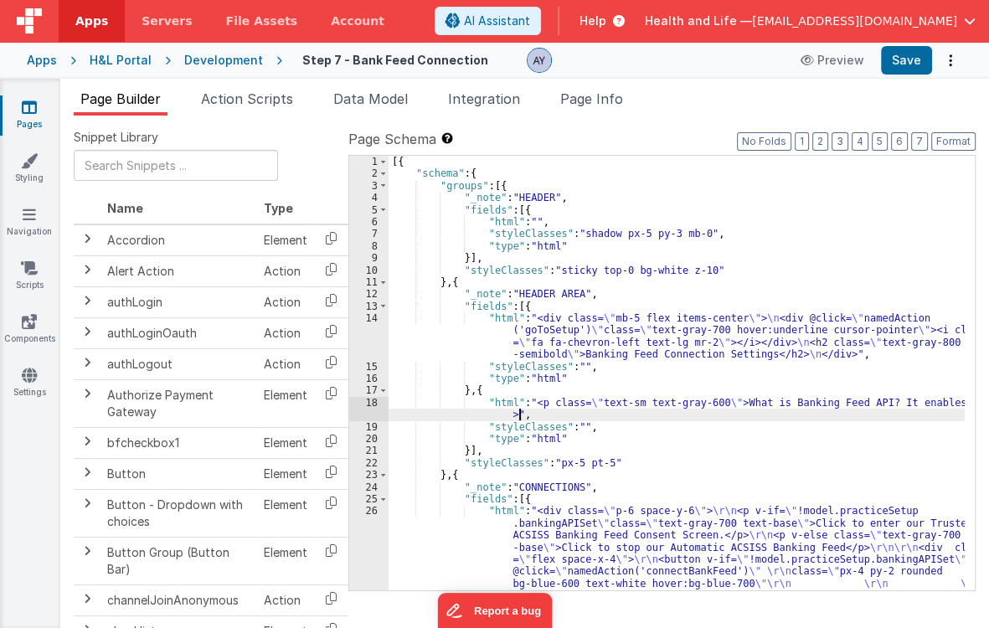
click at [550, 409] on div "[{ "schema" : { "groups" : [{ "_note" : "HEADER" , "fields" : [{ "html" : "" , …" at bounding box center [677, 446] width 576 height 580
click at [529, 402] on div "[{ "schema" : { "groups" : [{ "_note" : "HEADER" , "fields" : [{ "html" : "" , …" at bounding box center [677, 446] width 576 height 580
click at [355, 410] on div "18" at bounding box center [368, 409] width 39 height 24
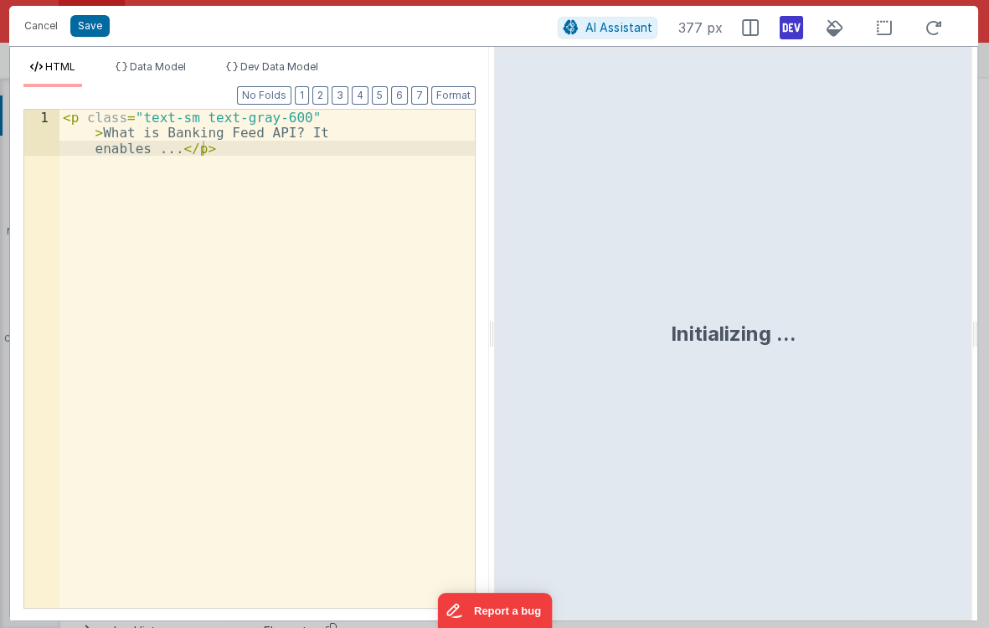
click at [251, 308] on div "< p class = "text-sm text-gray-600" > What is Banking Feed API? It enables ... …" at bounding box center [267, 405] width 416 height 591
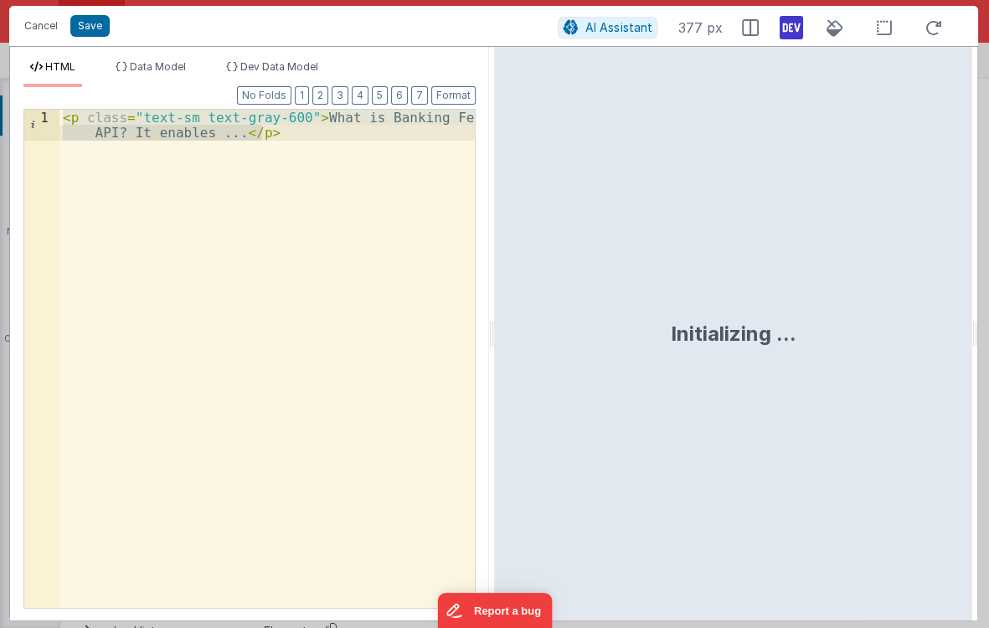
click at [81, 116] on div "< p class = "text-sm text-gray-600" > What is Banking Feed API? It enables ... …" at bounding box center [267, 359] width 416 height 498
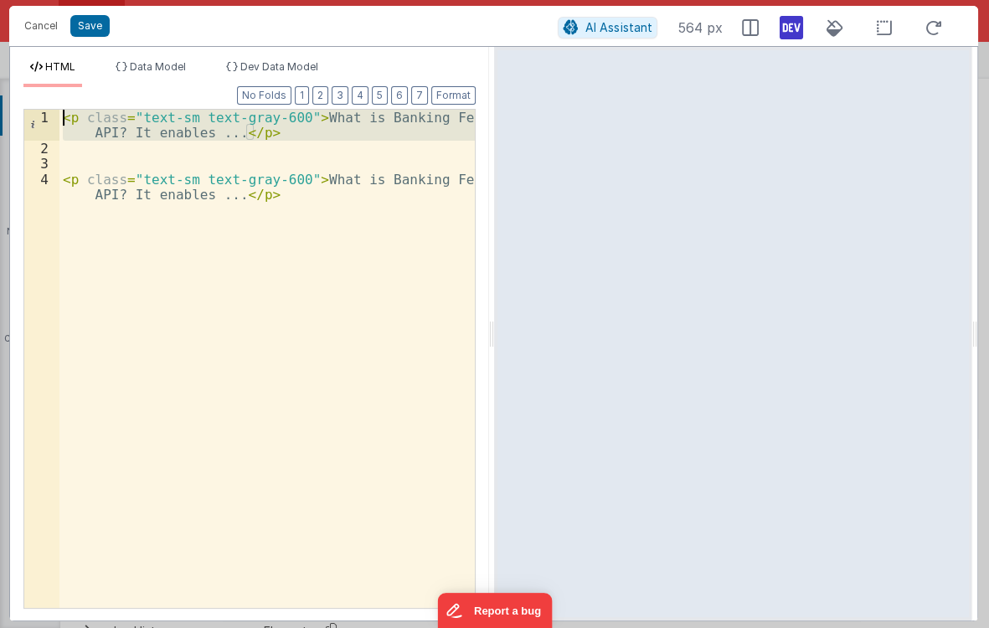
drag, startPoint x: 272, startPoint y: 140, endPoint x: -30, endPoint y: 110, distance: 303.9
click at [0, 110] on html "Cancel Save AI Assistant 564 px HTML Data Model Dev Data Model Format 7 6 5 4 3…" at bounding box center [494, 314] width 989 height 628
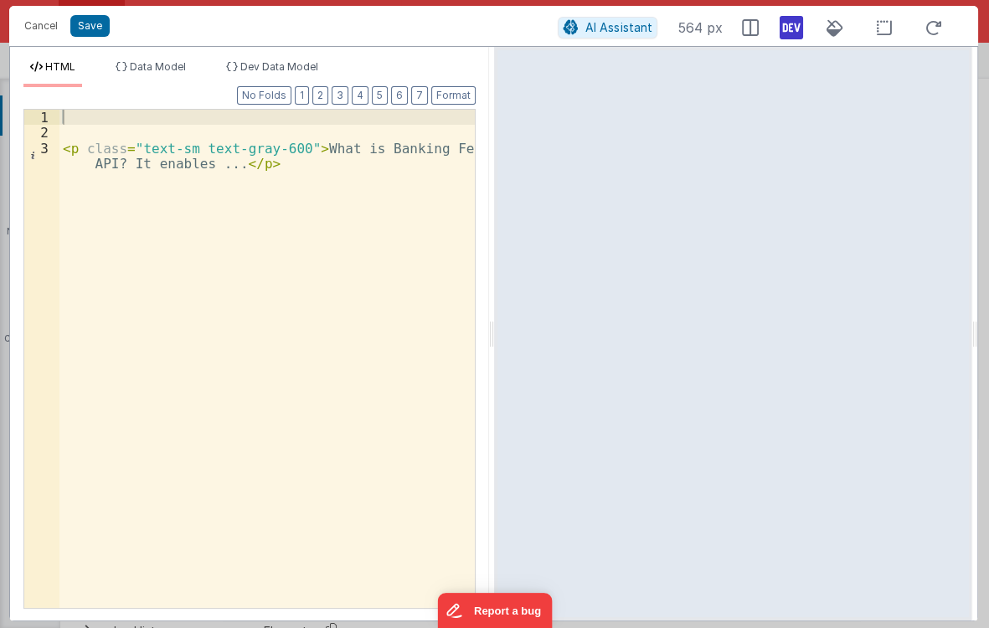
click at [329, 127] on div "< p class = "text-sm text-gray-600" > What is Banking Feed API? It enables ... …" at bounding box center [267, 382] width 416 height 545
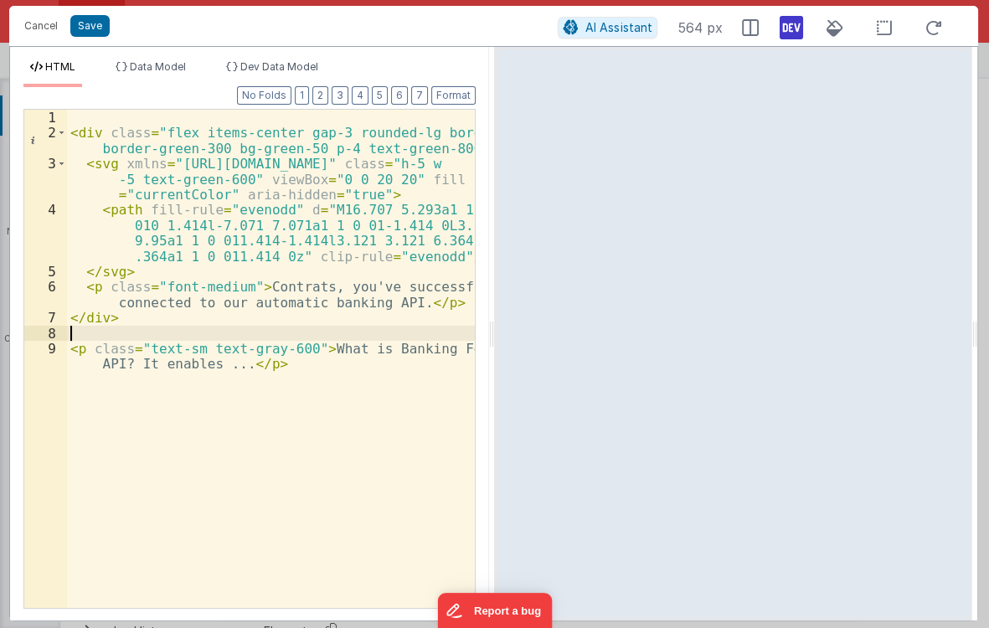
drag, startPoint x: 209, startPoint y: 319, endPoint x: 223, endPoint y: 312, distance: 16.1
click at [212, 318] on div "< div class = "flex items-center gap-3 rounded-lg border border-green-300 bg-gr…" at bounding box center [271, 382] width 408 height 545
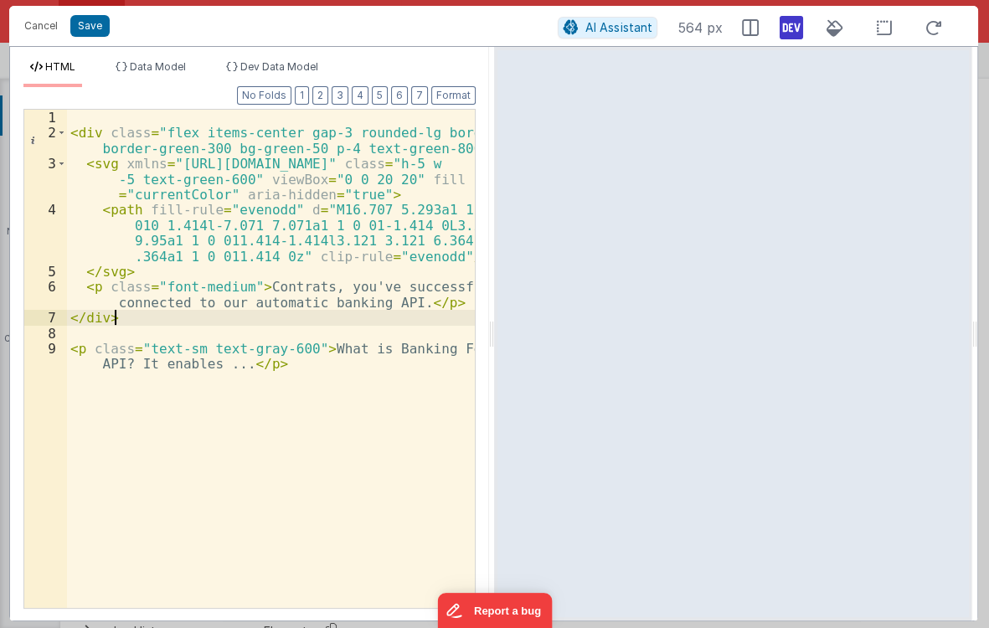
click at [229, 304] on div "< div class = "flex items-center gap-3 rounded-lg border border-green-300 bg-gr…" at bounding box center [271, 382] width 408 height 545
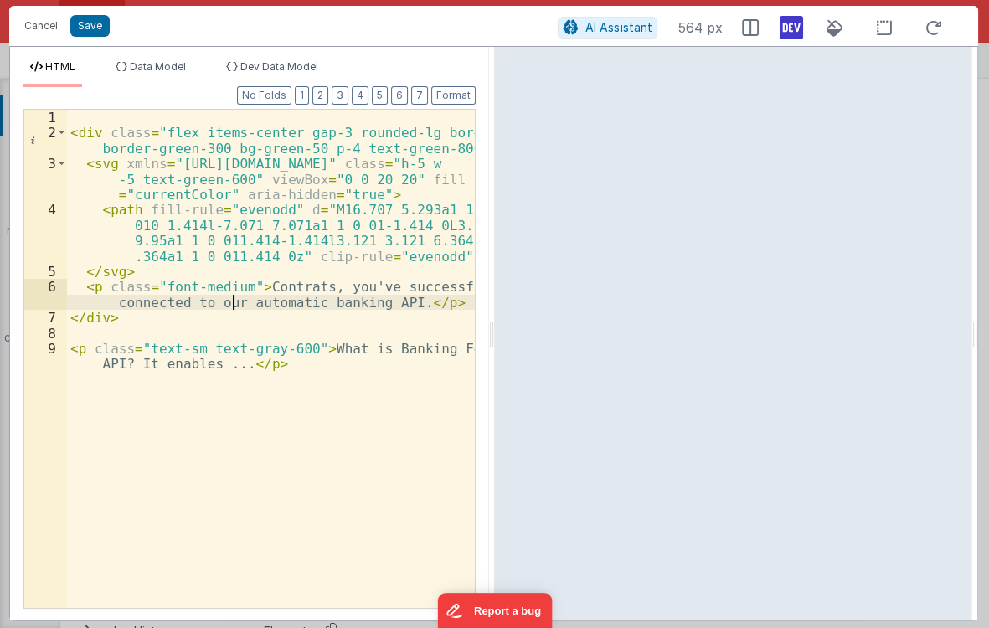
drag, startPoint x: 240, startPoint y: 290, endPoint x: 214, endPoint y: 247, distance: 49.6
click at [240, 287] on div "< div class = "flex items-center gap-3 rounded-lg border border-green-300 bg-gr…" at bounding box center [271, 382] width 408 height 545
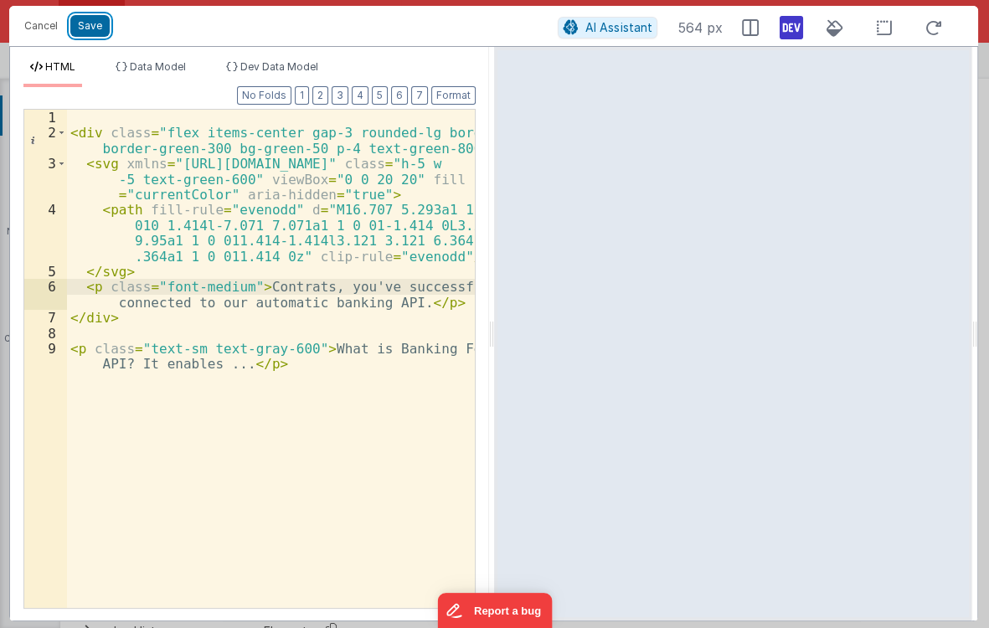
click at [80, 30] on button "Save" at bounding box center [89, 26] width 39 height 22
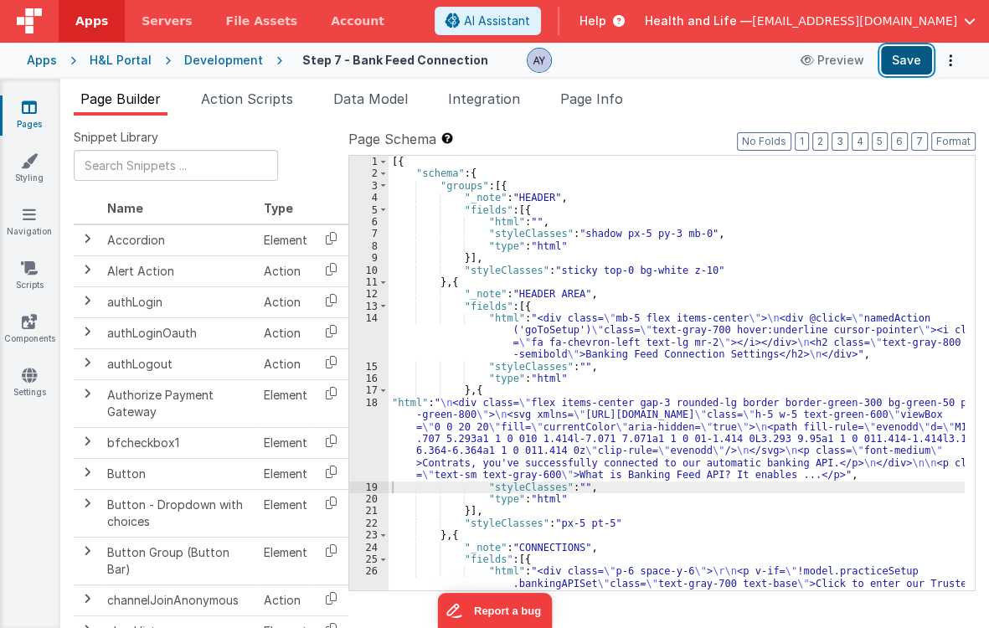
click at [900, 65] on button "Save" at bounding box center [906, 60] width 51 height 28
click at [560, 292] on div "[{ "schema" : { "groups" : [{ "_note" : "HEADER" , "fields" : [{ "html" : "" , …" at bounding box center [677, 446] width 576 height 580
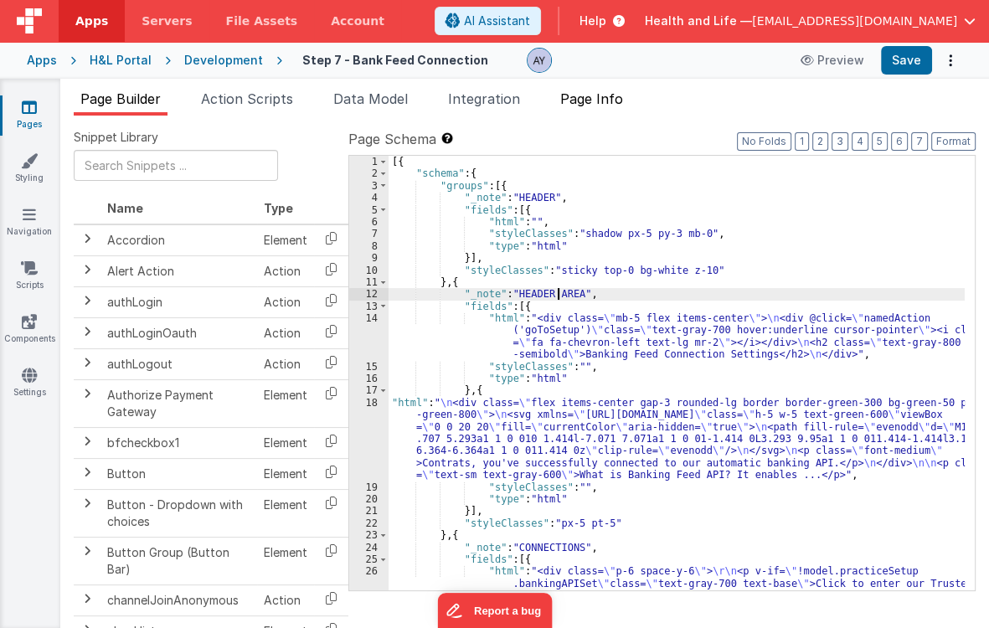
click at [605, 106] on span "Page Info" at bounding box center [591, 98] width 63 height 17
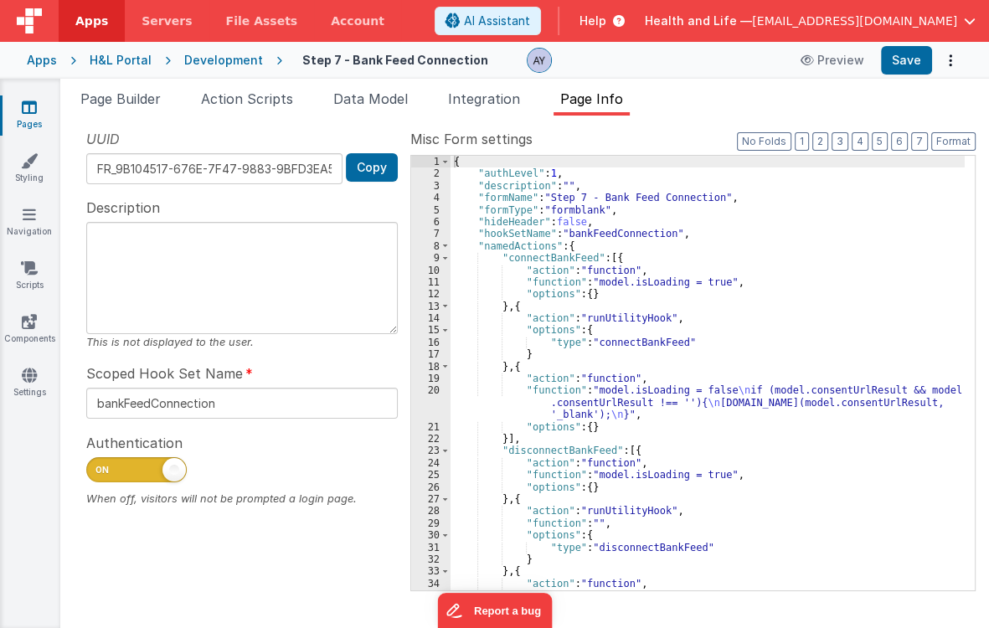
click at [664, 229] on div "{ "authLevel" : 1 , "description" : "" , "formName" : "Step 7 - Bank Feed Conne…" at bounding box center [708, 385] width 514 height 459
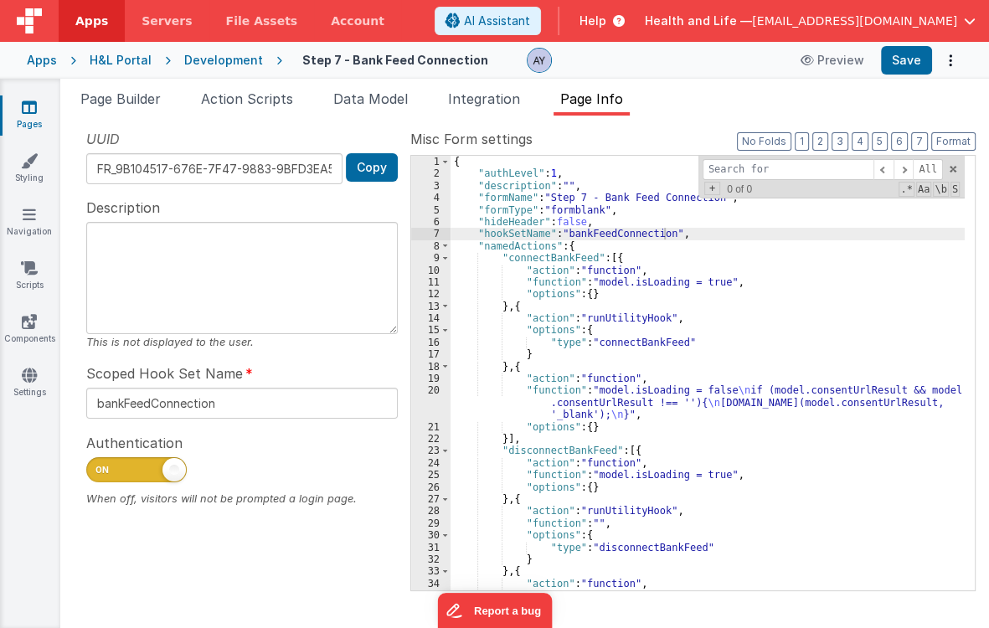
type input "activeQuistcloseEntityId"
click at [680, 266] on div "{ "authLevel" : 1 , "description" : "" , "formName" : "Step 7 - Bank Feed Conne…" at bounding box center [708, 385] width 514 height 459
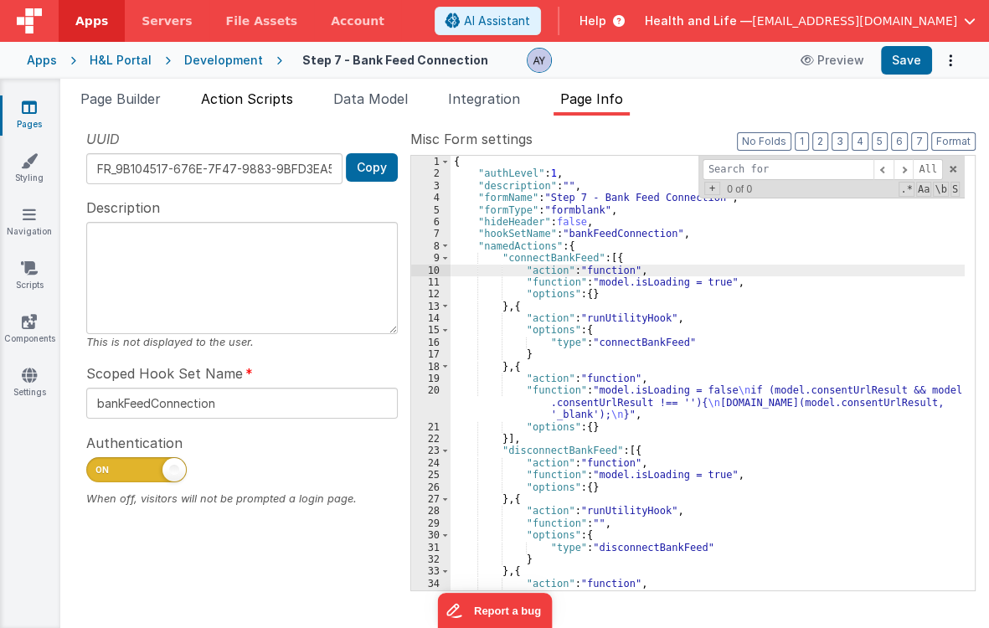
click at [248, 103] on span "Action Scripts" at bounding box center [247, 98] width 92 height 17
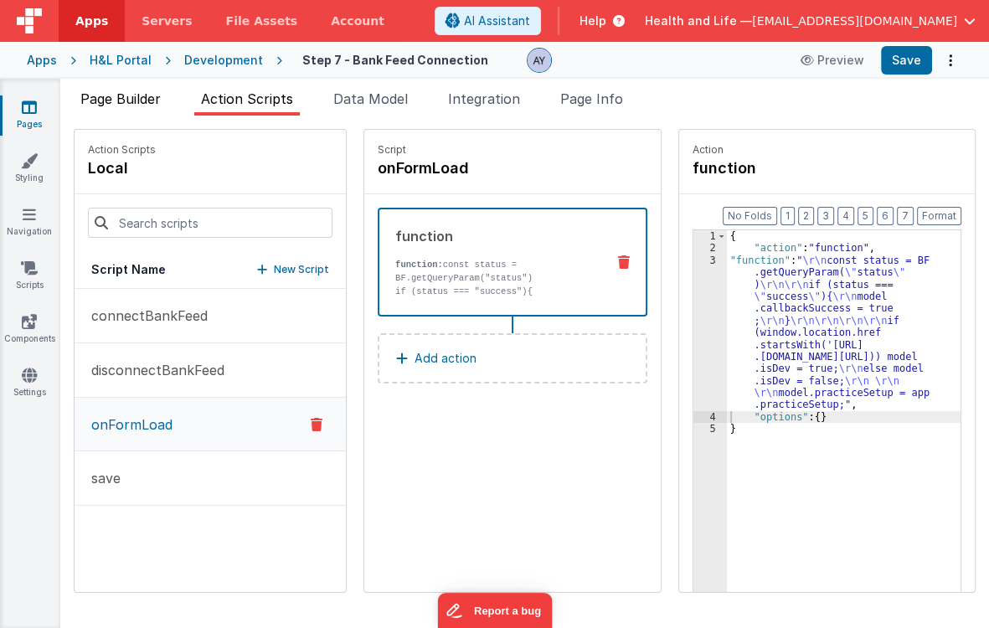
click at [118, 102] on span "Page Builder" at bounding box center [120, 98] width 80 height 17
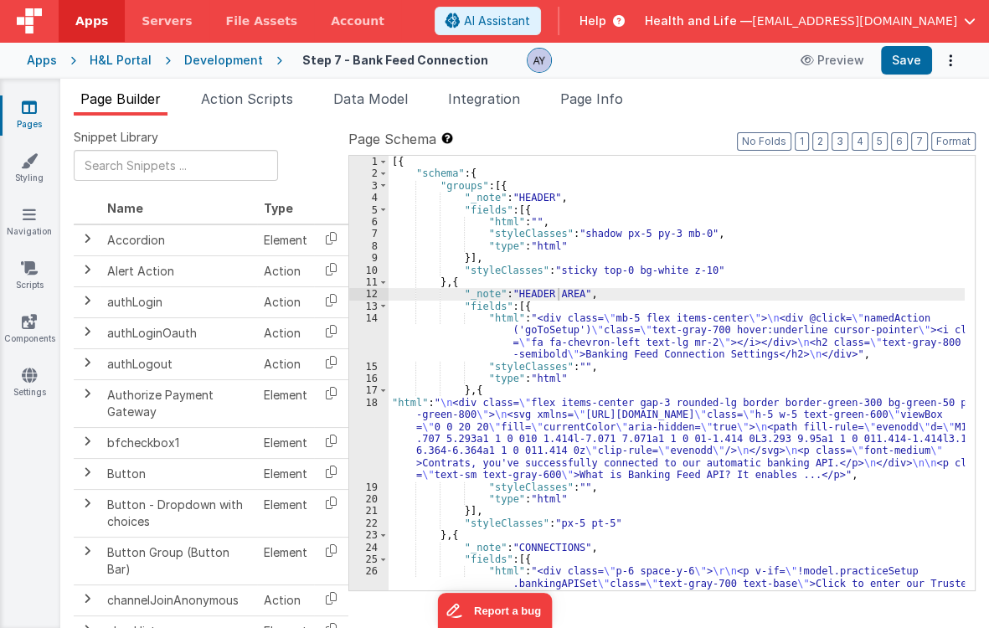
click at [580, 294] on div "[{ "schema" : { "groups" : [{ "_note" : "HEADER" , "fields" : [{ "html" : "" , …" at bounding box center [677, 446] width 576 height 580
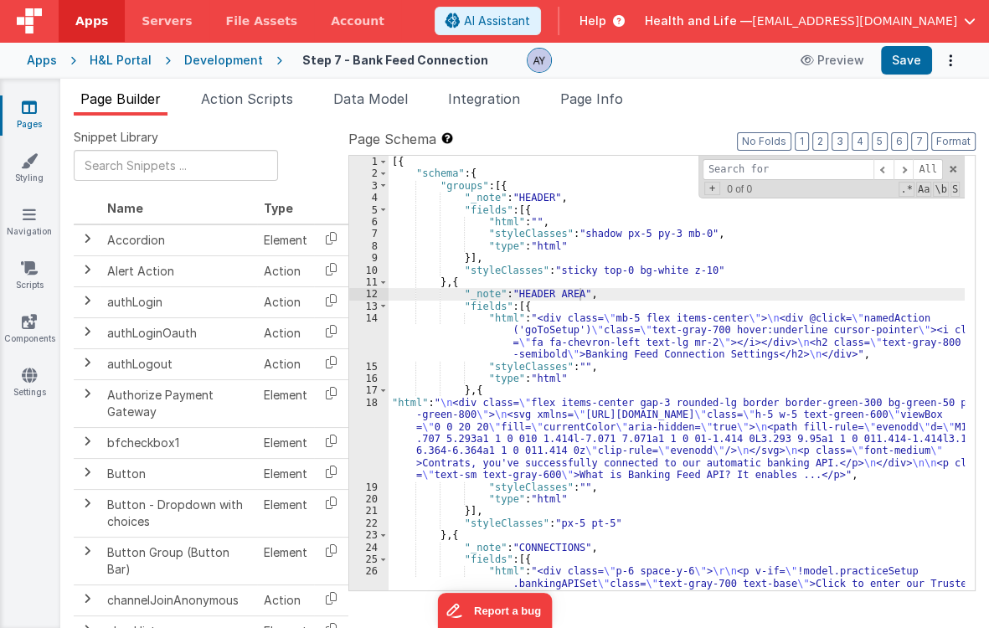
type input "activeQuistcloseEntityId"
click at [614, 97] on span "Page Info" at bounding box center [591, 98] width 63 height 17
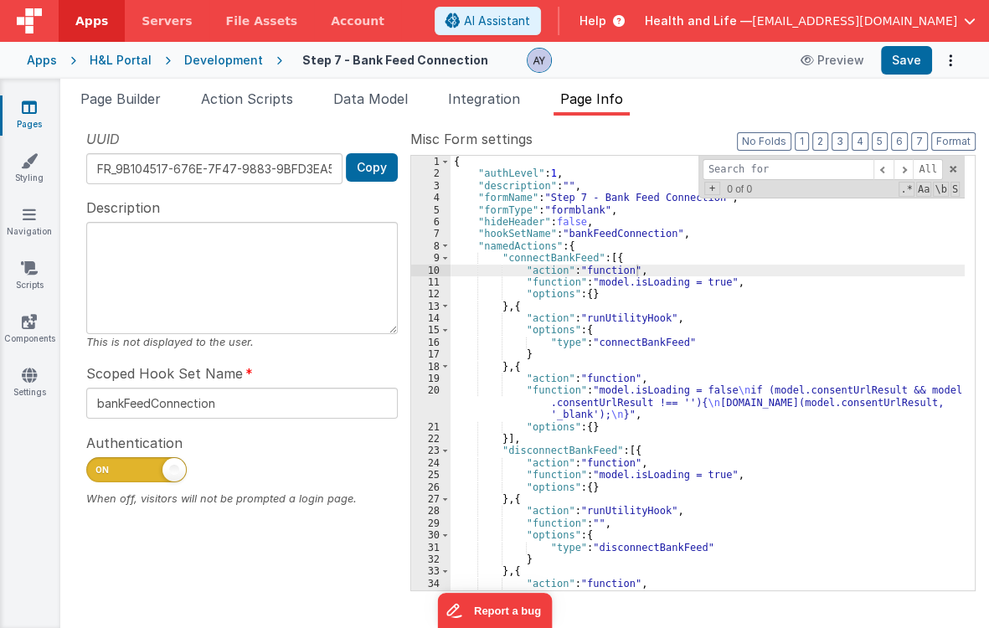
click at [715, 312] on div "{ "authLevel" : 1 , "description" : "" , "formName" : "Step 7 - Bank Feed Conne…" at bounding box center [708, 385] width 514 height 459
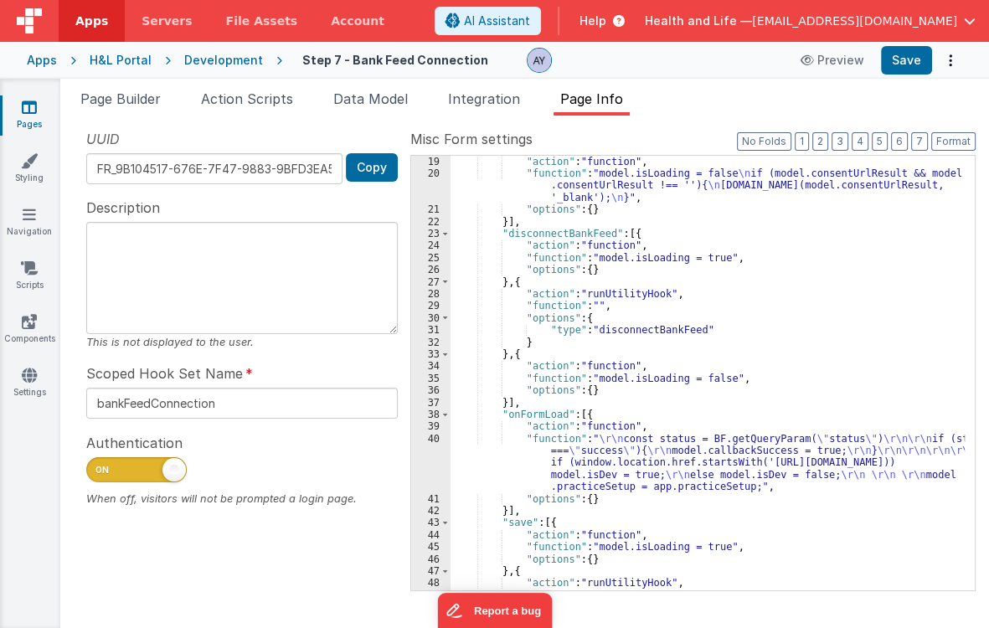
scroll to position [218, 0]
click at [616, 456] on div ""action" : "function" , "function" : "model.isLoading = false \n if (model.cons…" at bounding box center [708, 384] width 514 height 459
click at [664, 308] on div ""action" : "function" , "function" : "model.isLoading = false \n if (model.cons…" at bounding box center [708, 384] width 514 height 459
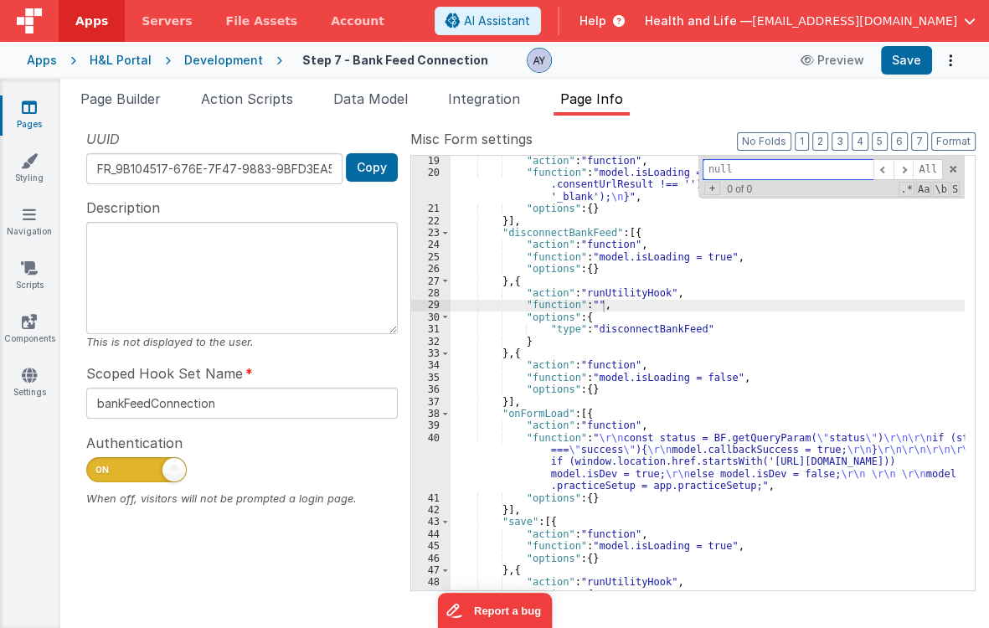
paste input "activeQuistcloseEntityId"
type input "activeQuistcloseEntityId"
click at [237, 97] on span "Action Scripts" at bounding box center [247, 98] width 92 height 17
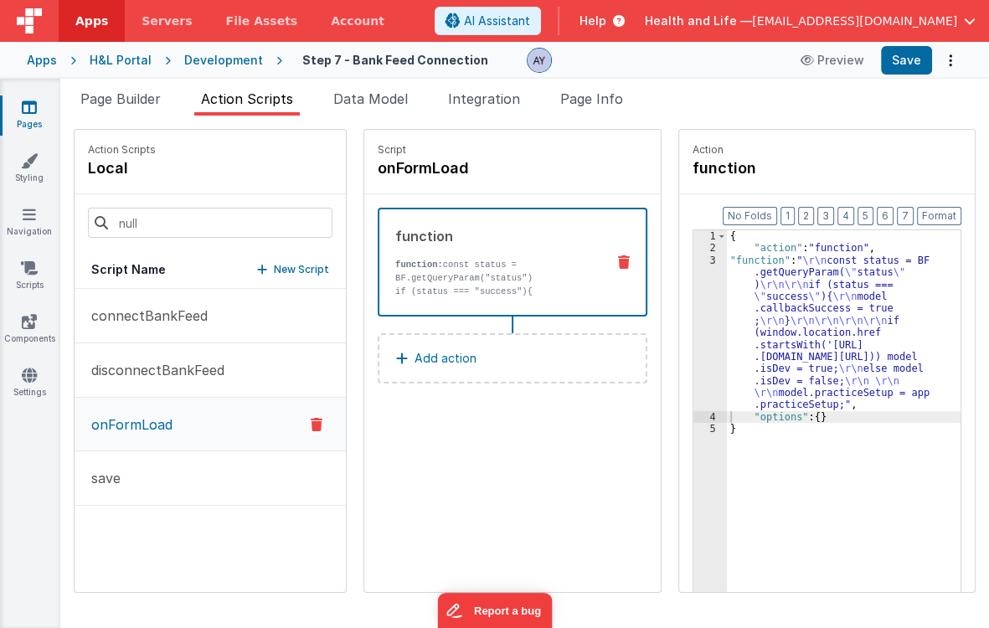
drag, startPoint x: 347, startPoint y: 98, endPoint x: 379, endPoint y: 158, distance: 67.5
click at [348, 98] on span "Data Model" at bounding box center [370, 98] width 75 height 17
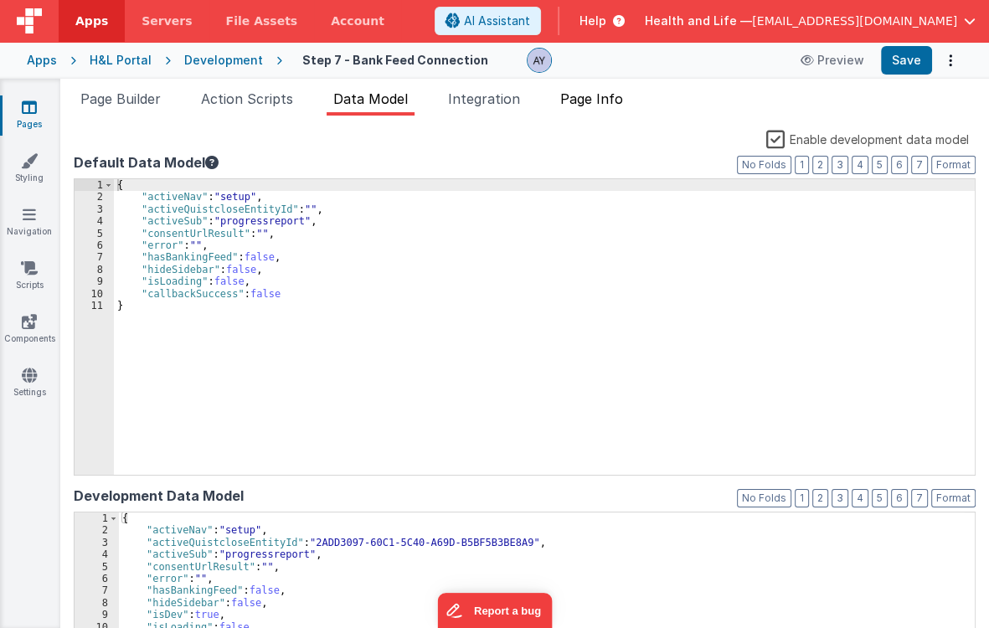
click at [583, 107] on li "Page Info" at bounding box center [592, 102] width 76 height 27
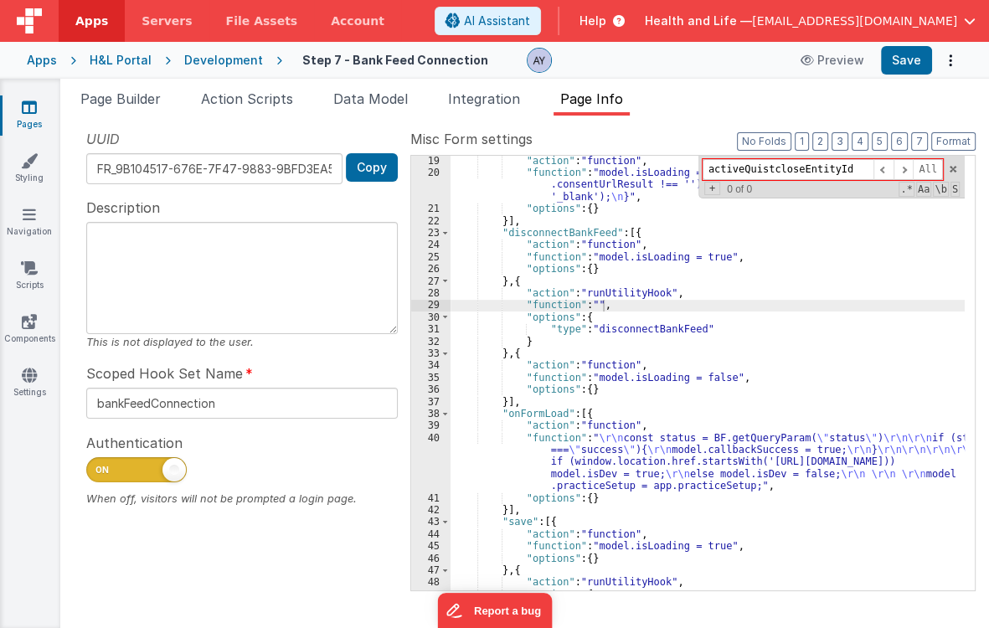
click at [668, 380] on div ""action" : "function" , "function" : "model.isLoading = false \n if (model.cons…" at bounding box center [708, 384] width 514 height 459
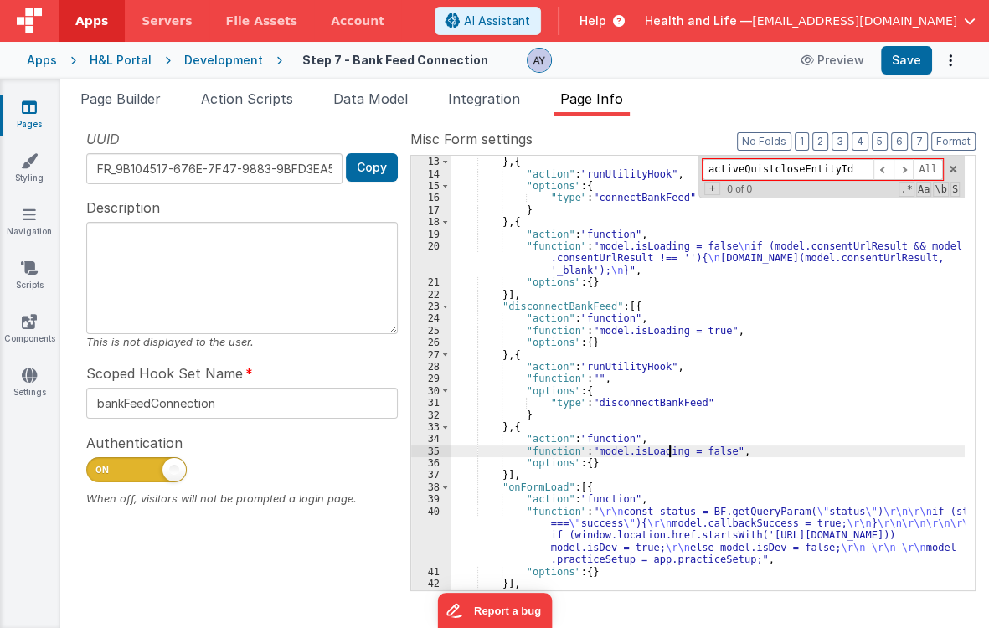
scroll to position [144, 0]
click at [400, 246] on div "UUID FR_9B104517-676E-7F47-9883-9BFD3EA583C1 Copy Description This is not displ…" at bounding box center [242, 359] width 337 height 461
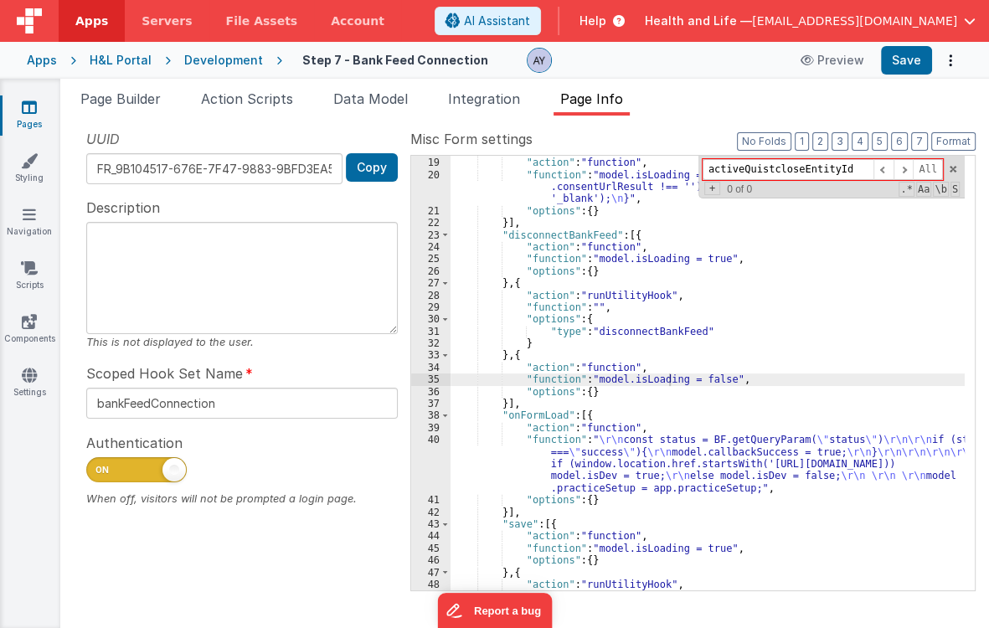
scroll to position [216, 0]
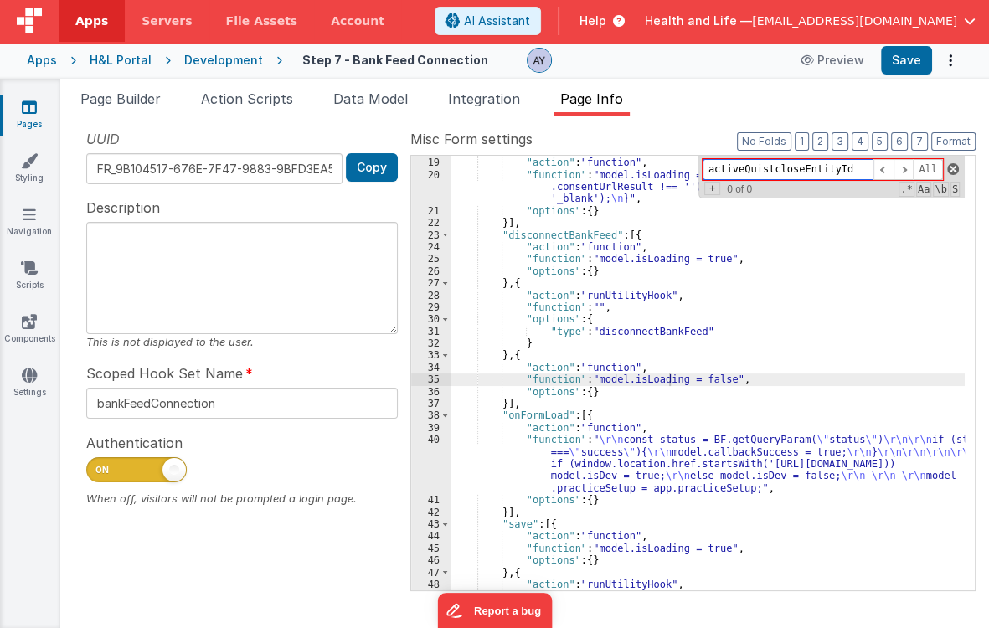
click at [949, 168] on span at bounding box center [954, 169] width 12 height 12
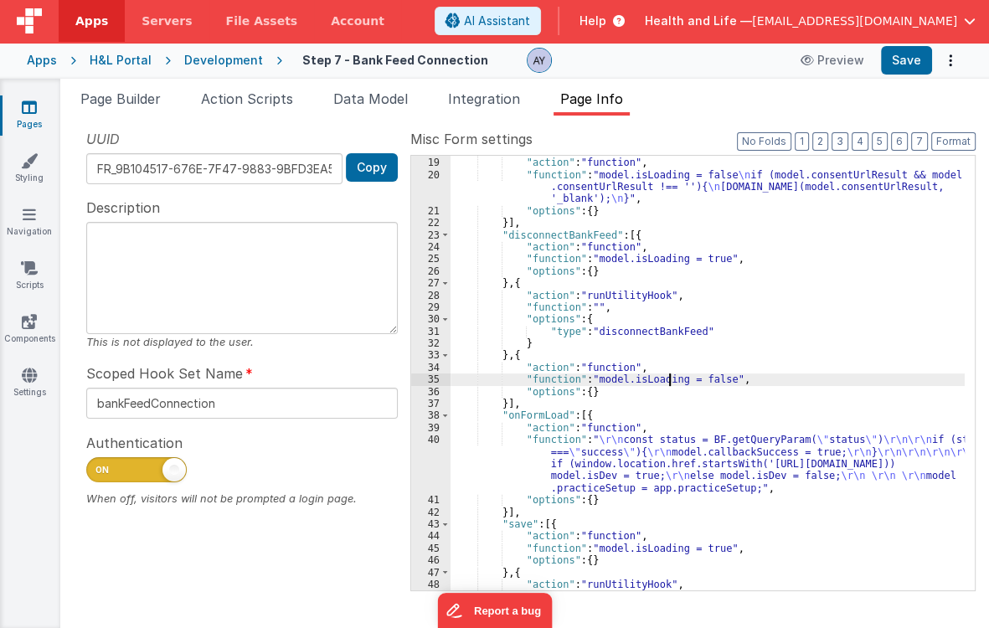
click at [858, 304] on div "} , { "action" : "function" , "function" : "model.isLoading = false \n if (mode…" at bounding box center [708, 374] width 514 height 459
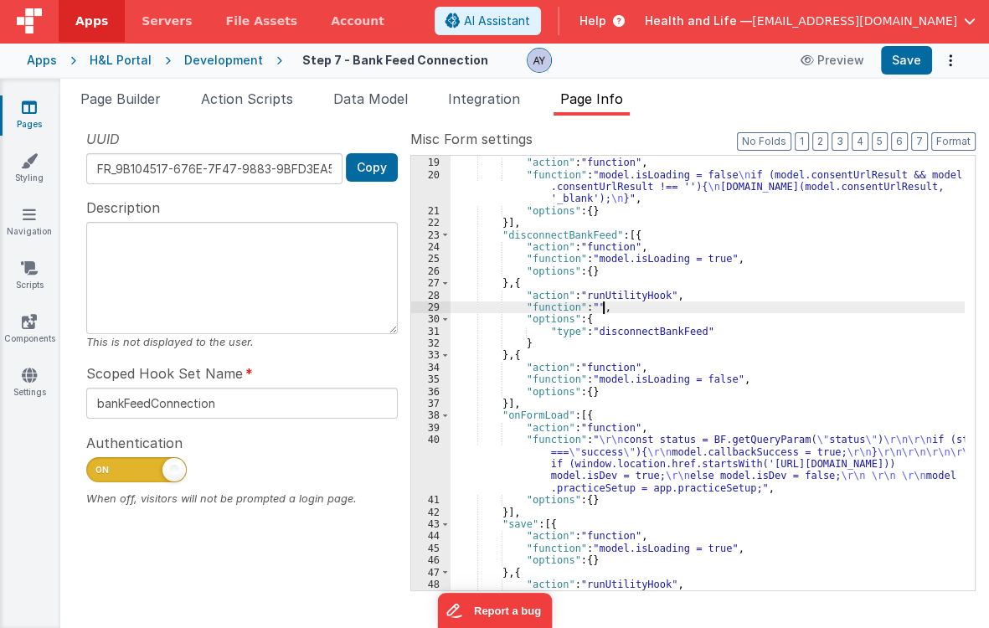
click at [586, 450] on div "} , { "action" : "function" , "function" : "model.isLoading = false \n if (mode…" at bounding box center [708, 374] width 514 height 459
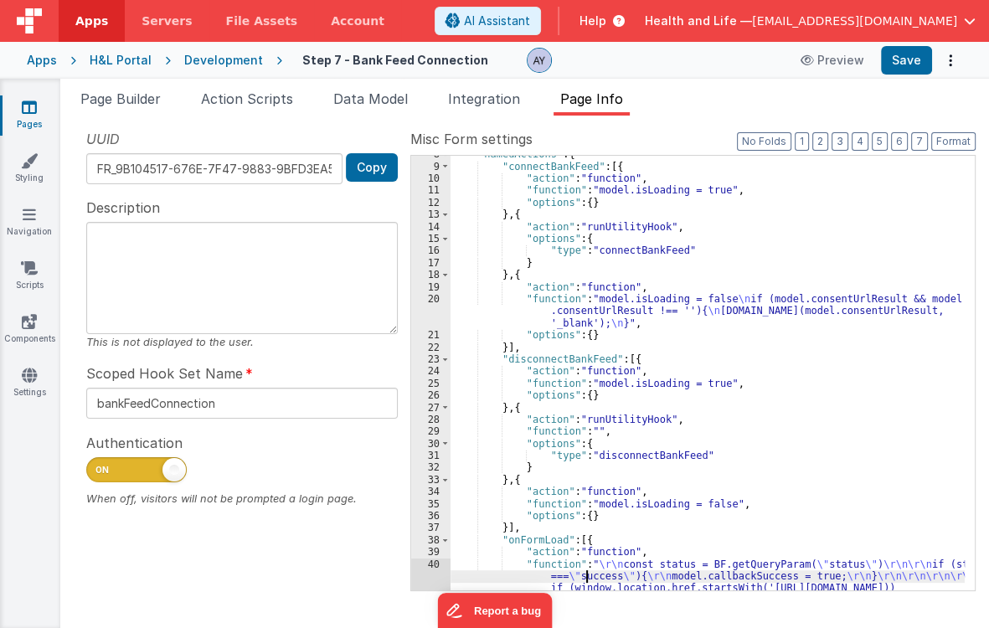
scroll to position [72, 0]
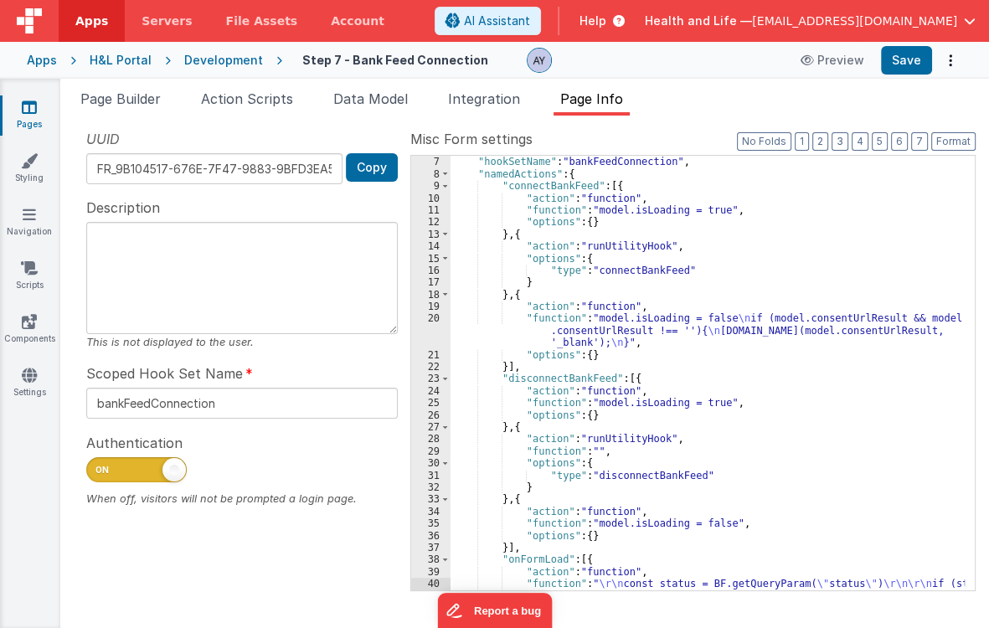
drag, startPoint x: 601, startPoint y: 338, endPoint x: 576, endPoint y: 343, distance: 24.8
click at [601, 338] on div ""hideHeader" : false , "hookSetName" : "bankFeedConnection" , "namedActions" : …" at bounding box center [708, 397] width 514 height 507
click at [535, 317] on div ""hideHeader" : false , "hookSetName" : "bankFeedConnection" , "namedActions" : …" at bounding box center [708, 397] width 514 height 507
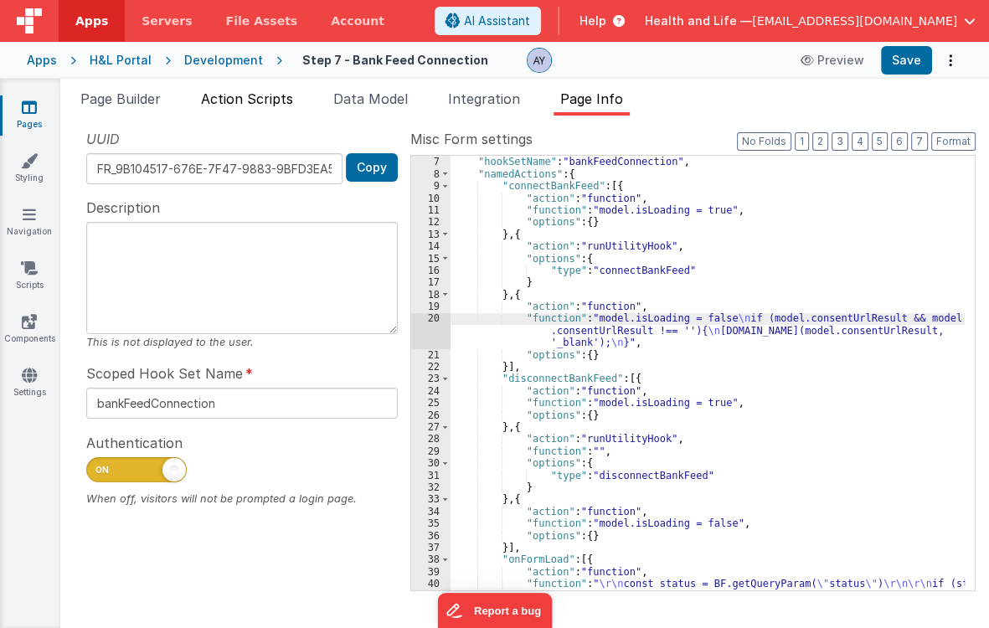
click at [276, 103] on span "Action Scripts" at bounding box center [247, 98] width 92 height 17
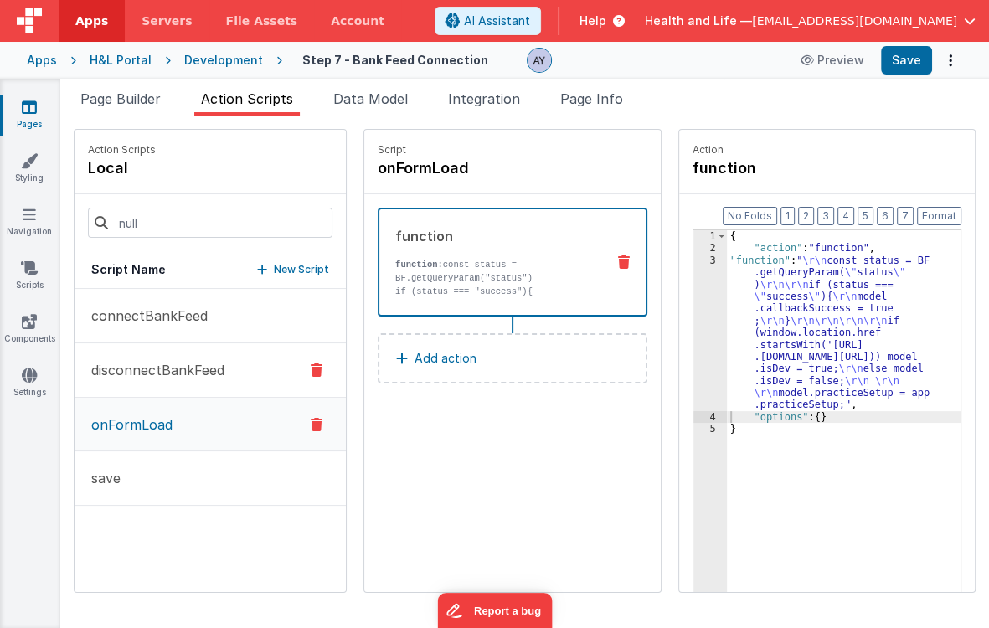
click at [205, 352] on button "disconnectBankFeed" at bounding box center [210, 370] width 271 height 54
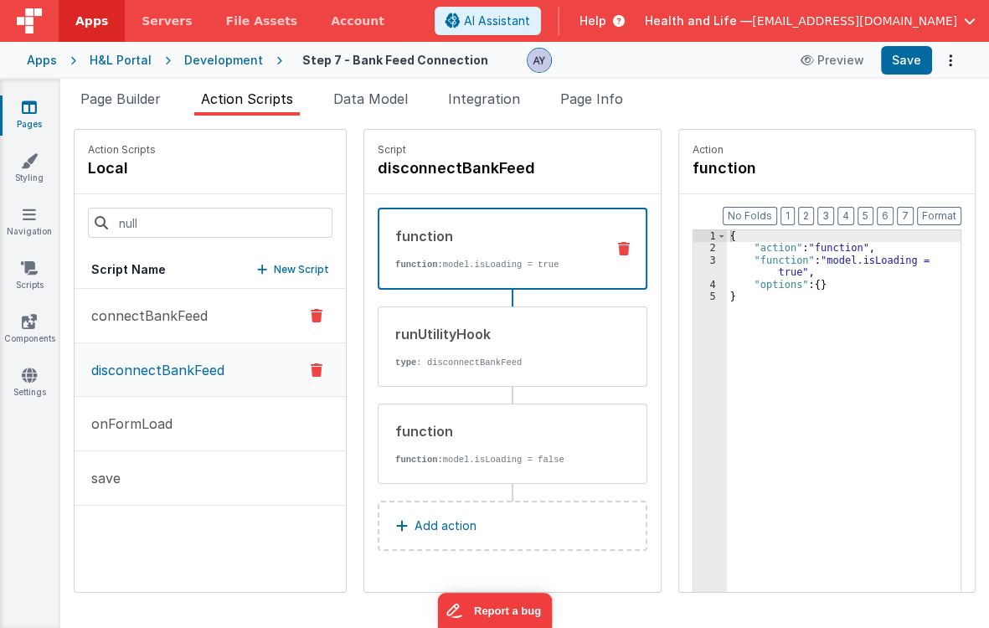
click at [201, 325] on p "connectBankFeed" at bounding box center [144, 316] width 127 height 20
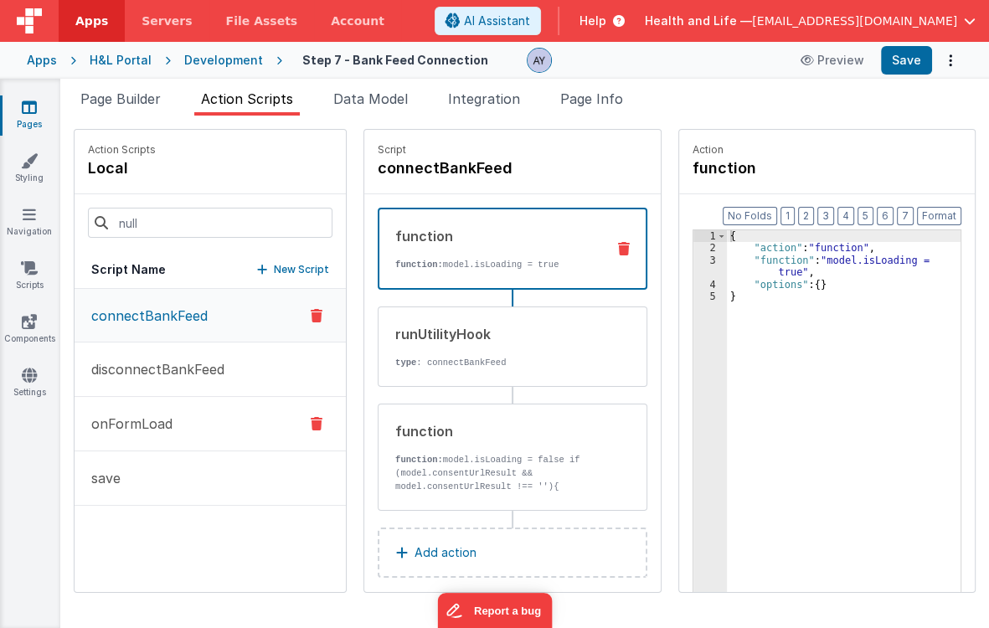
click at [158, 409] on button "onFormLoad" at bounding box center [210, 424] width 271 height 54
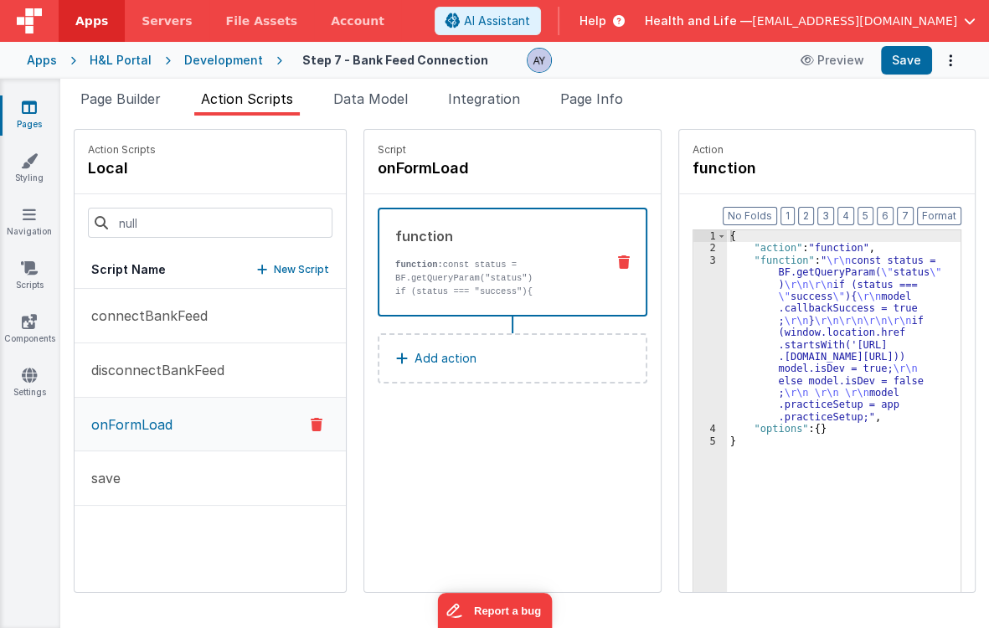
click at [429, 285] on p "if (status === "success"){ model.callbackSuccess = true; }" at bounding box center [498, 298] width 206 height 27
click at [441, 337] on button "Add action" at bounding box center [513, 358] width 270 height 50
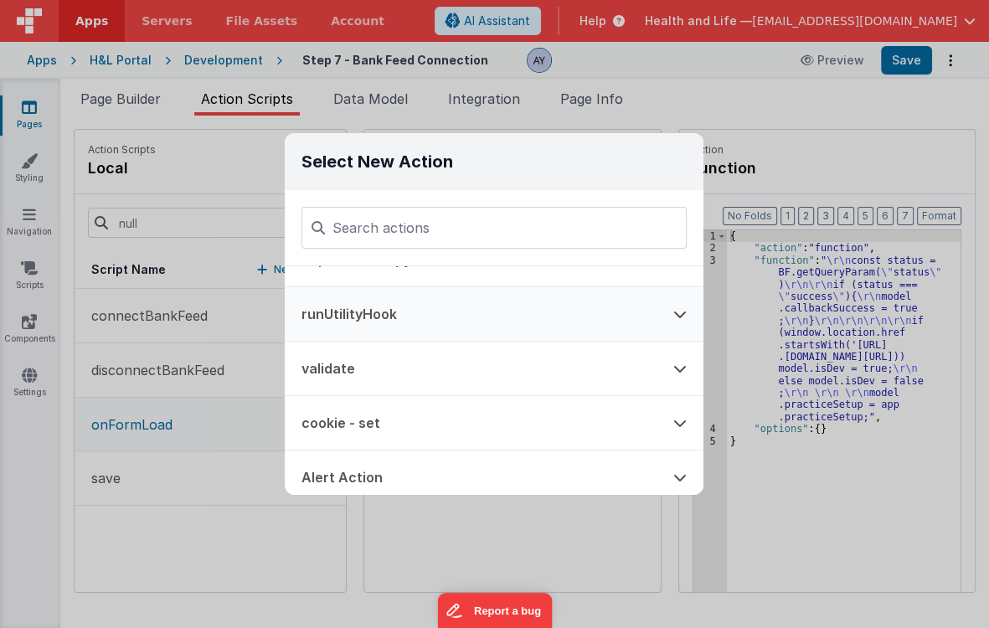
click at [476, 322] on button "runUtilityHook" at bounding box center [471, 314] width 372 height 54
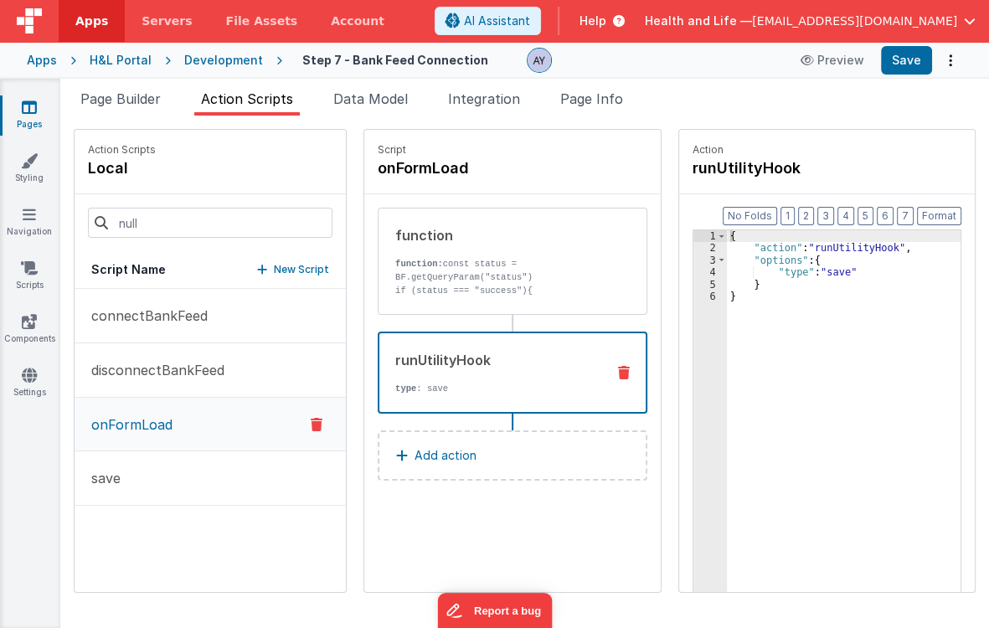
scroll to position [89, 0]
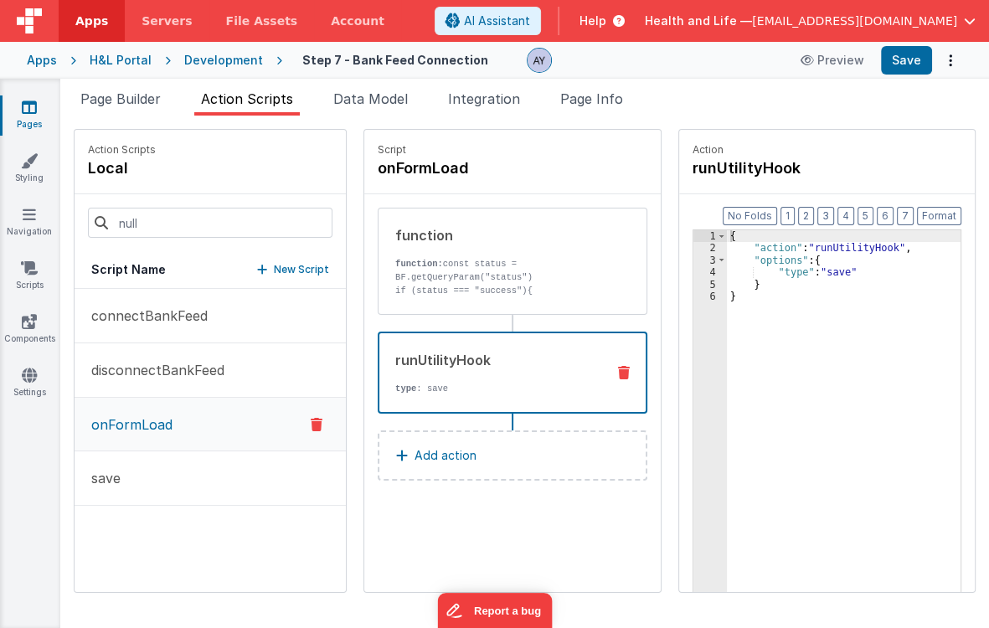
click at [483, 436] on button "Add action" at bounding box center [513, 456] width 270 height 50
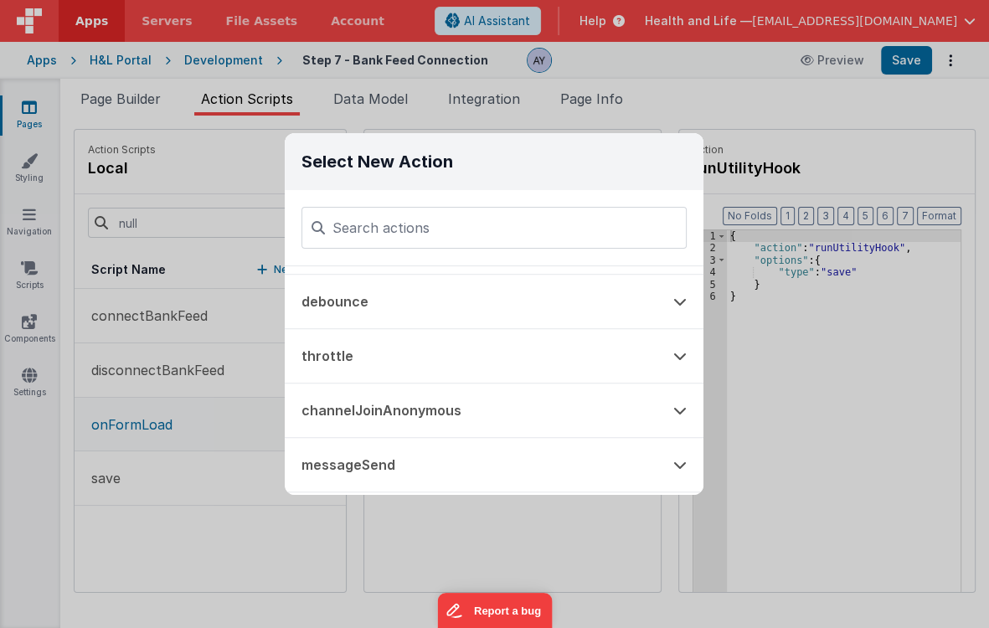
scroll to position [1027, 0]
click at [549, 514] on div "Select New Action Function - Runs JavaScript Clipboard - copy model field runUt…" at bounding box center [494, 314] width 989 height 628
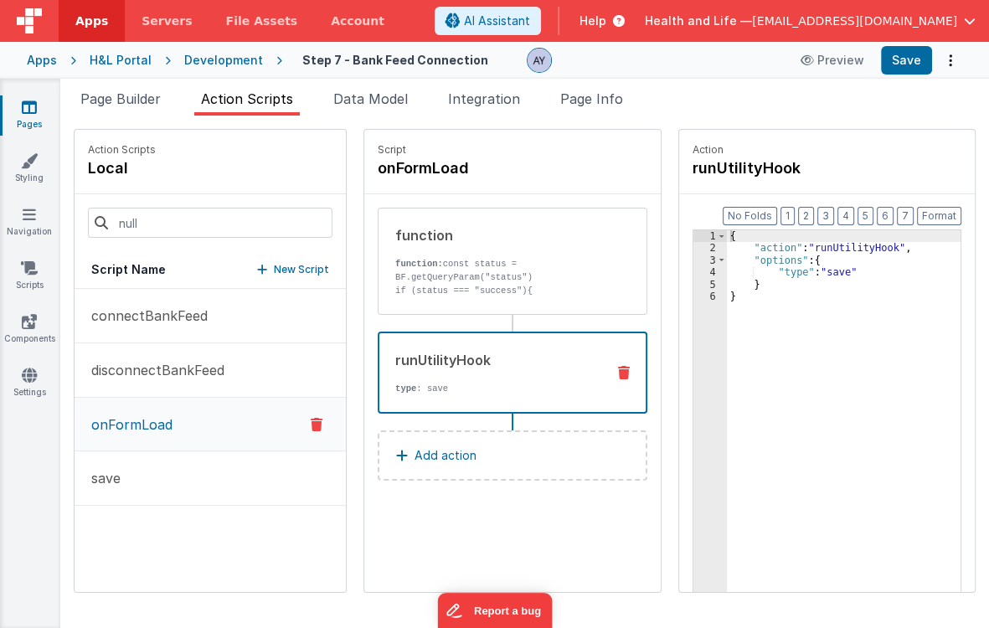
click at [646, 366] on button at bounding box center [624, 372] width 44 height 13
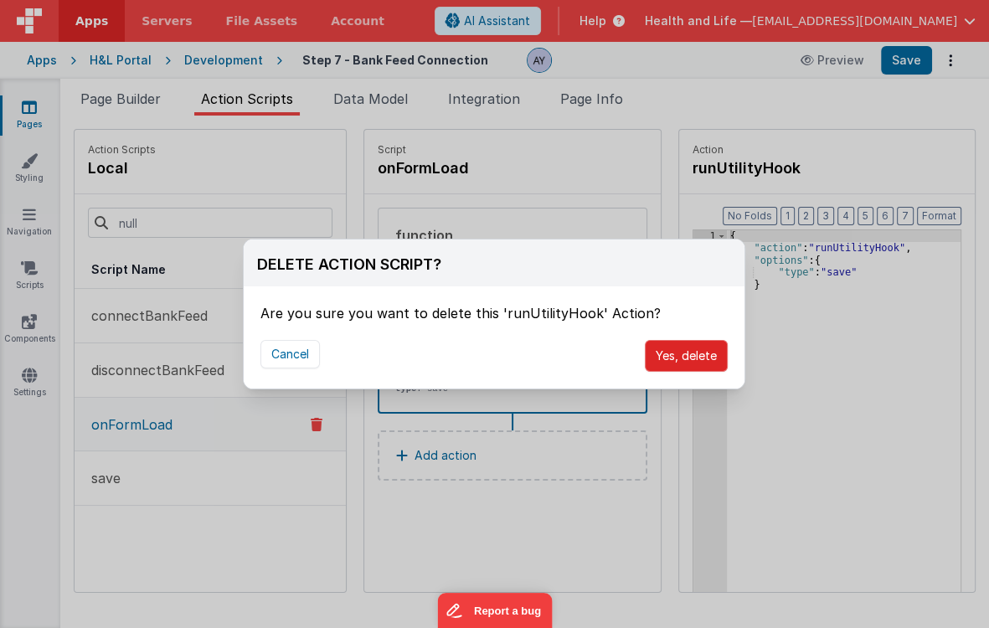
click at [662, 358] on button "Yes, delete" at bounding box center [686, 356] width 83 height 32
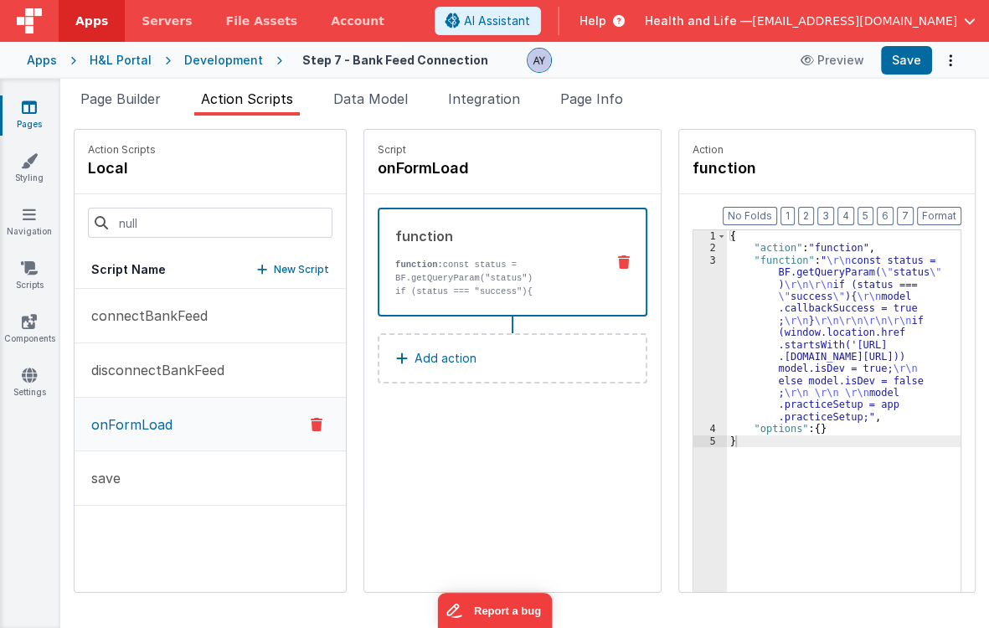
click at [36, 444] on div "Pages Styling Navigation Scripts Components Settings" at bounding box center [30, 354] width 60 height 550
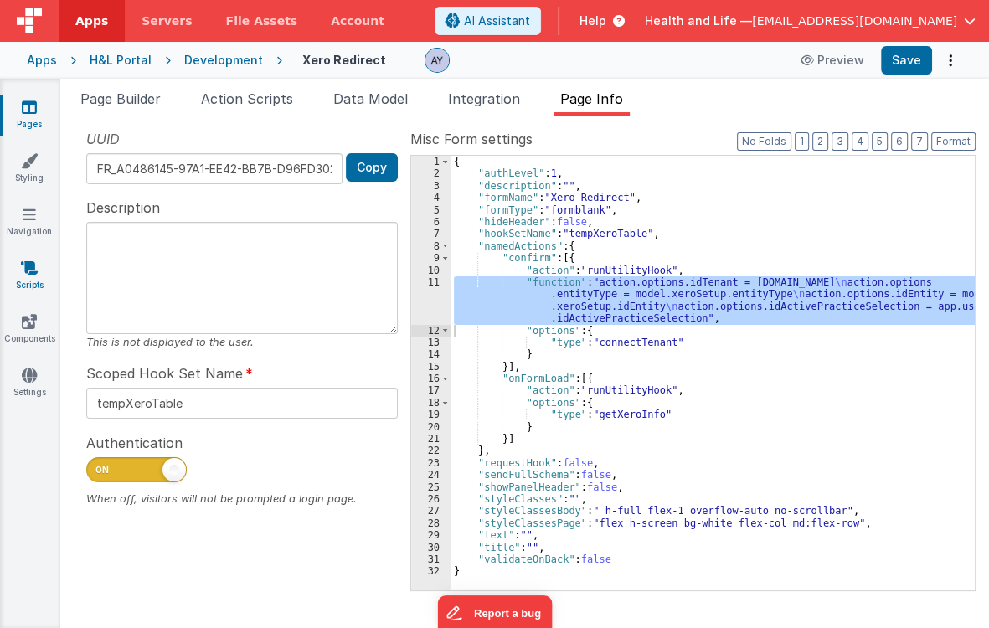
drag, startPoint x: 21, startPoint y: 278, endPoint x: 20, endPoint y: 267, distance: 10.9
click at [21, 267] on icon at bounding box center [29, 268] width 17 height 17
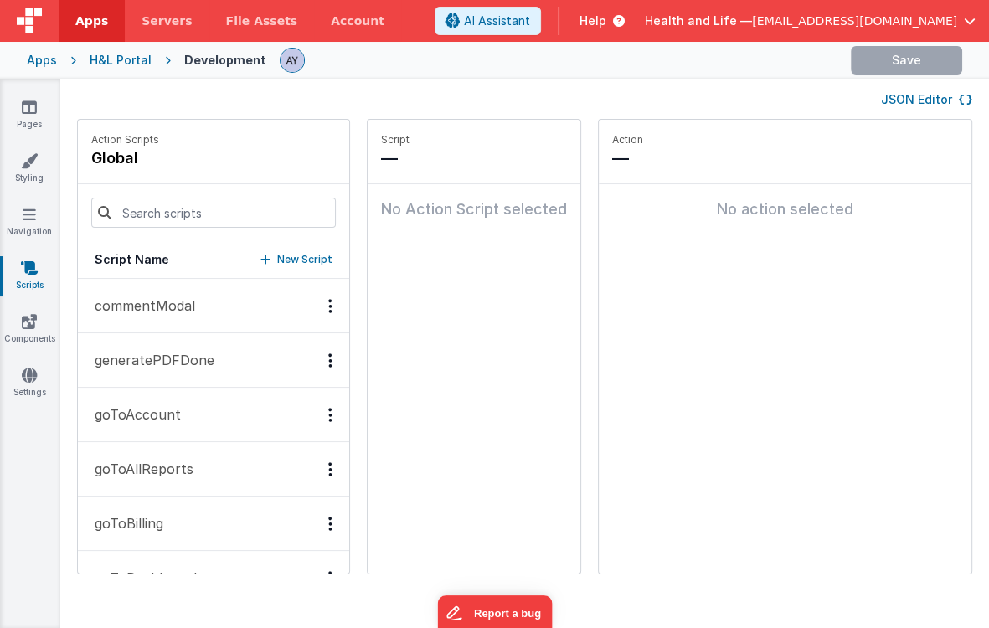
click at [28, 270] on icon at bounding box center [29, 268] width 17 height 17
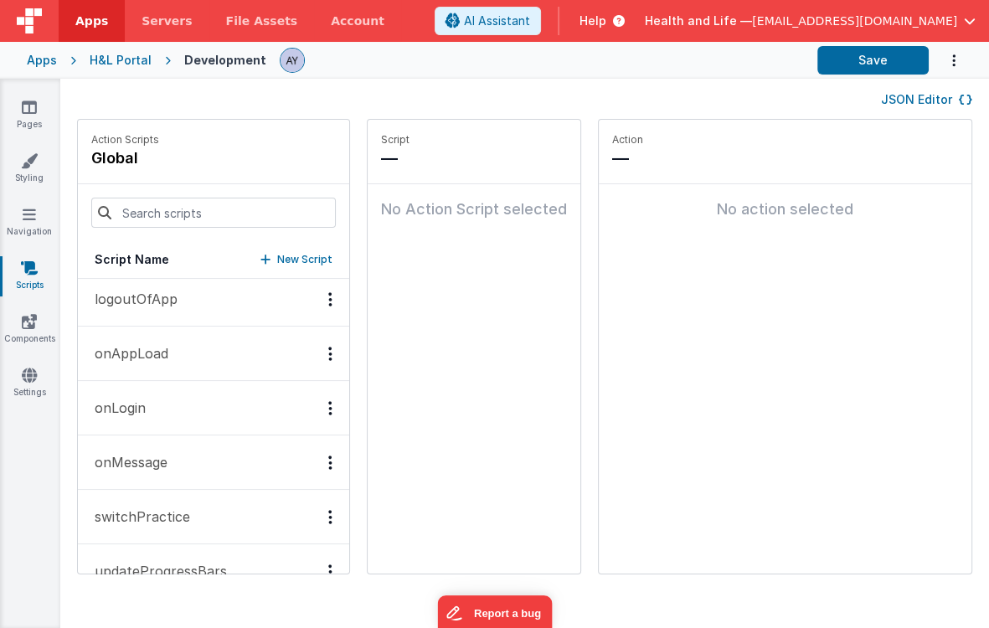
scroll to position [1206, 0]
click at [194, 351] on button "onAppLoad" at bounding box center [213, 353] width 271 height 54
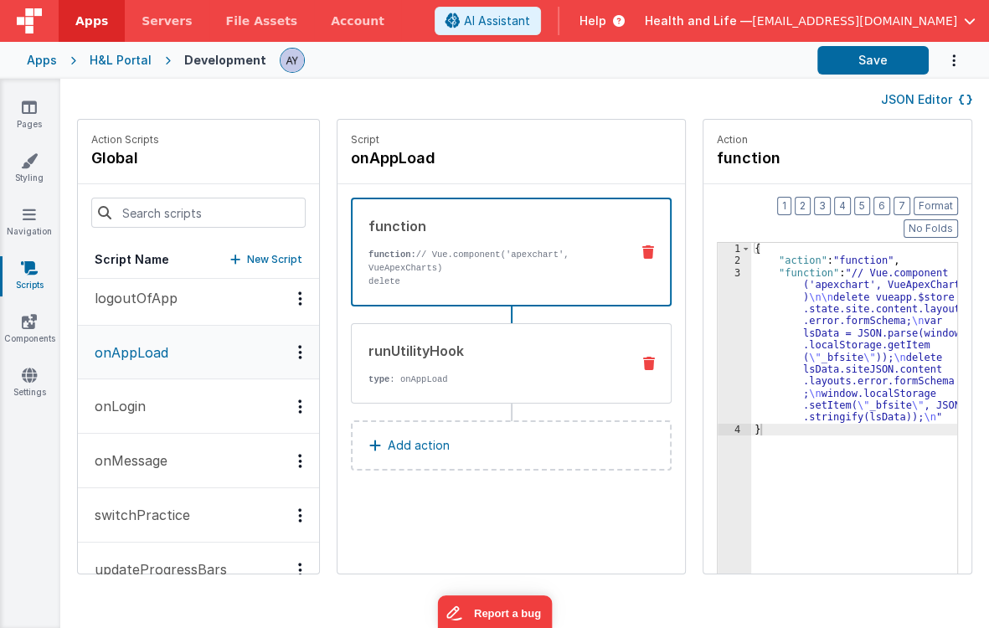
click at [550, 389] on div "runUtilityHook type : onAppLoad" at bounding box center [511, 363] width 321 height 80
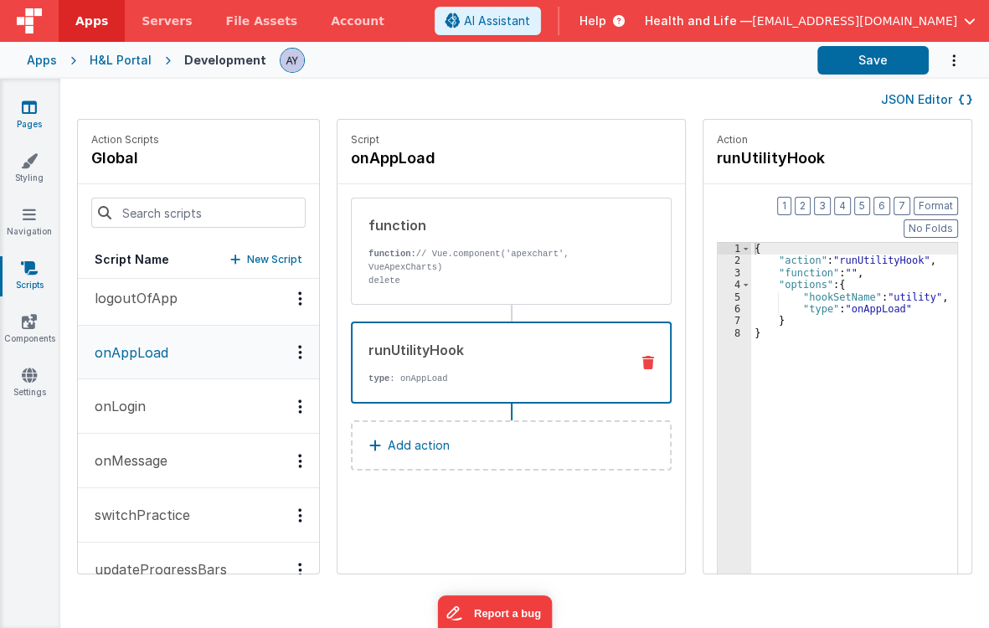
click at [38, 106] on link "Pages" at bounding box center [29, 116] width 60 height 34
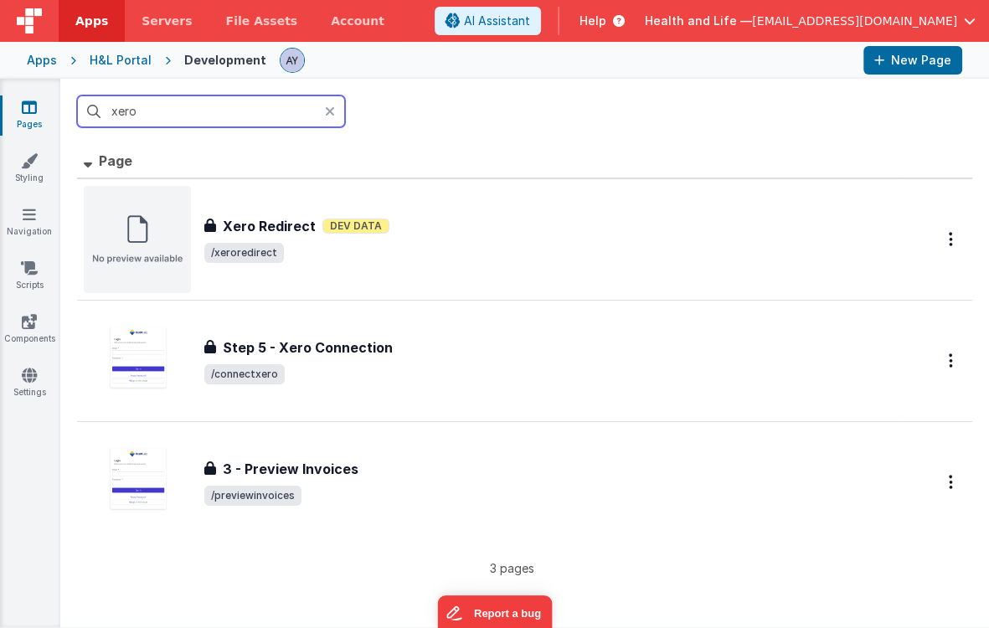
click at [194, 111] on input "xero" at bounding box center [211, 112] width 268 height 32
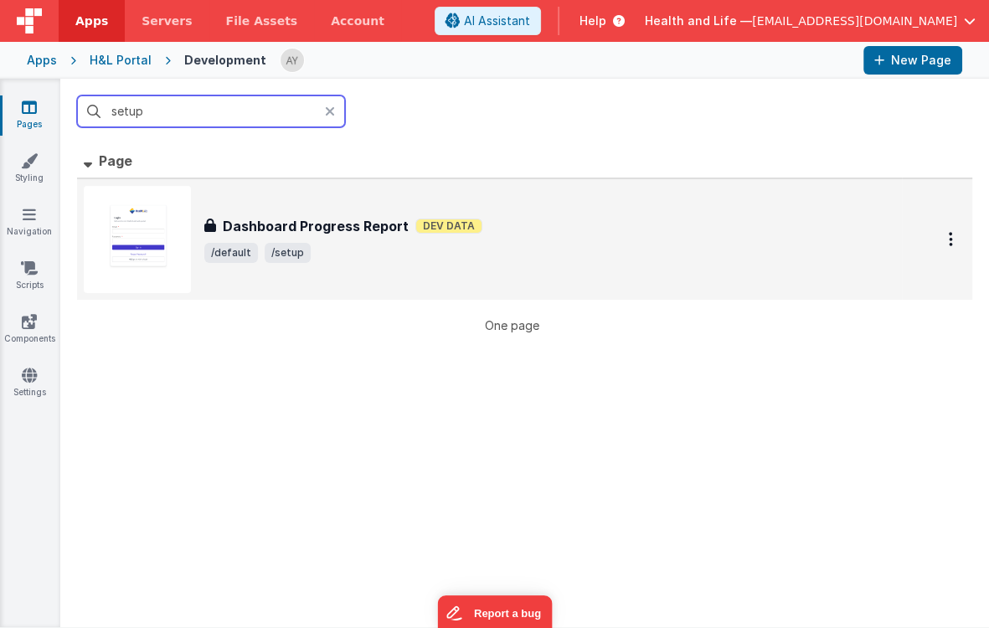
type input "setup"
click at [323, 268] on div "Dashboard Progress Report Dashboard Progress Report Dev Data /default /setup" at bounding box center [490, 239] width 812 height 107
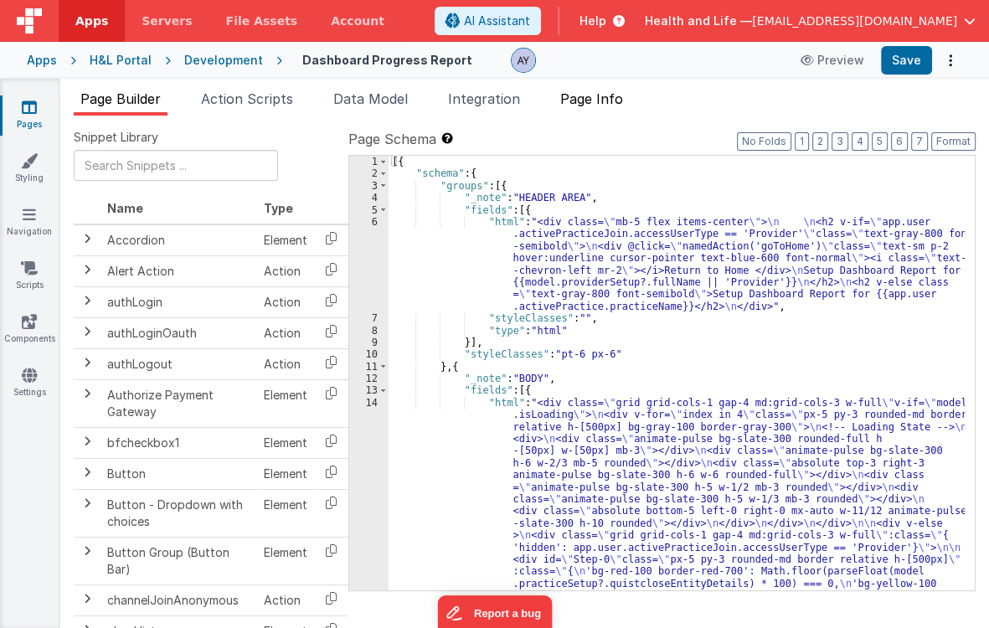
click at [601, 94] on span "Page Info" at bounding box center [591, 98] width 63 height 17
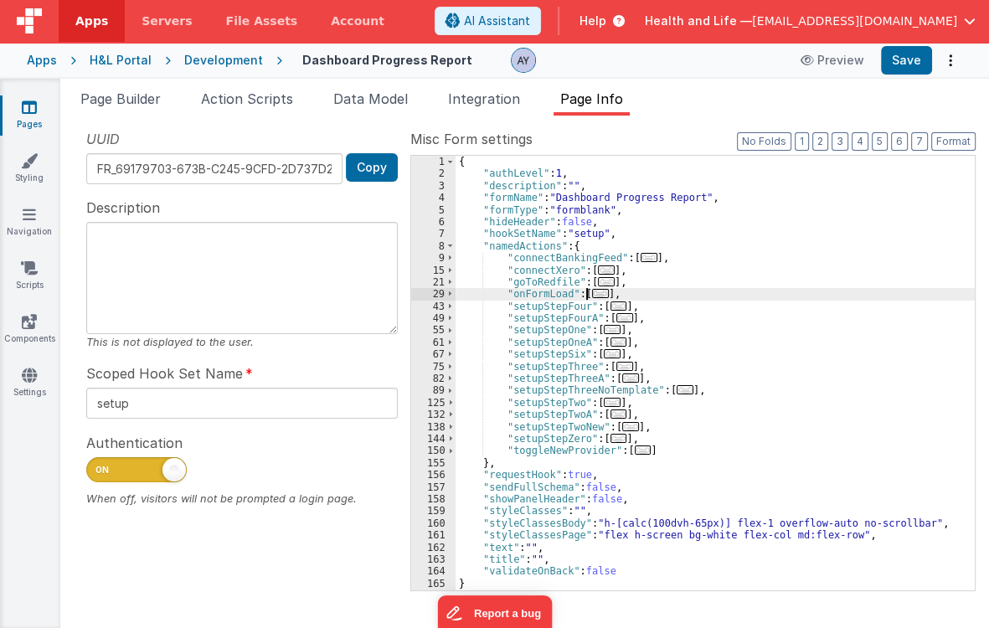
click at [593, 292] on span "..." at bounding box center [600, 293] width 17 height 9
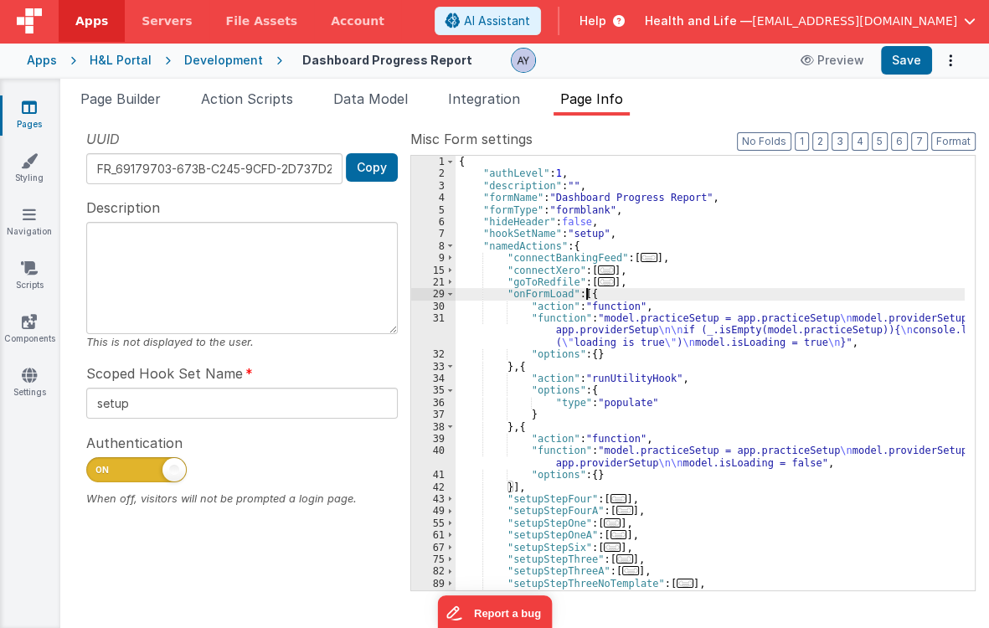
click at [589, 331] on div "{ "authLevel" : 1 , "description" : "" , "formName" : "Dashboard Progress Repor…" at bounding box center [710, 385] width 509 height 459
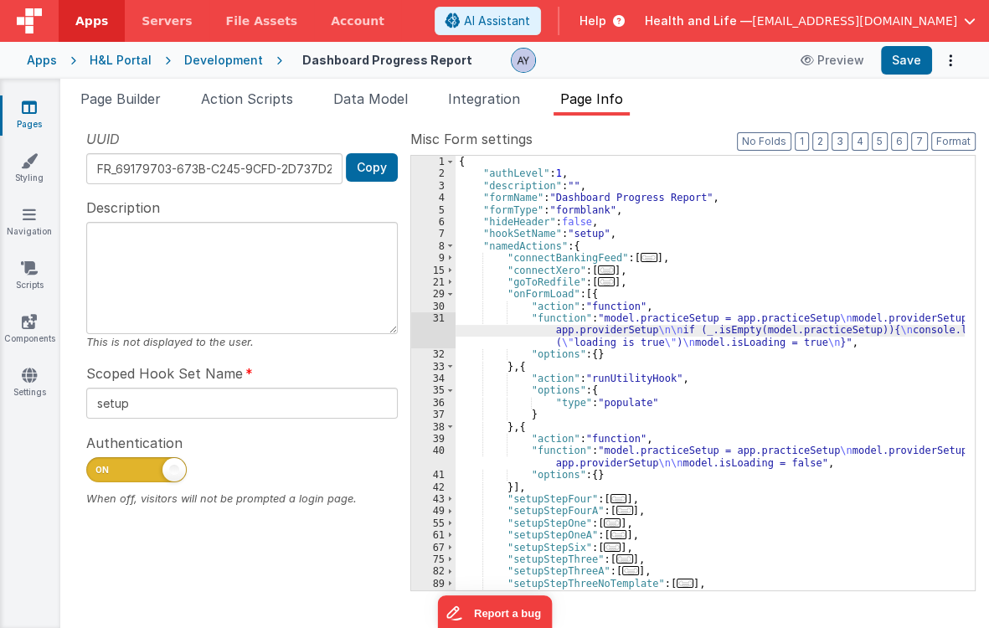
click at [624, 405] on div "{ "authLevel" : 1 , "description" : "" , "formName" : "Dashboard Progress Repor…" at bounding box center [710, 385] width 509 height 459
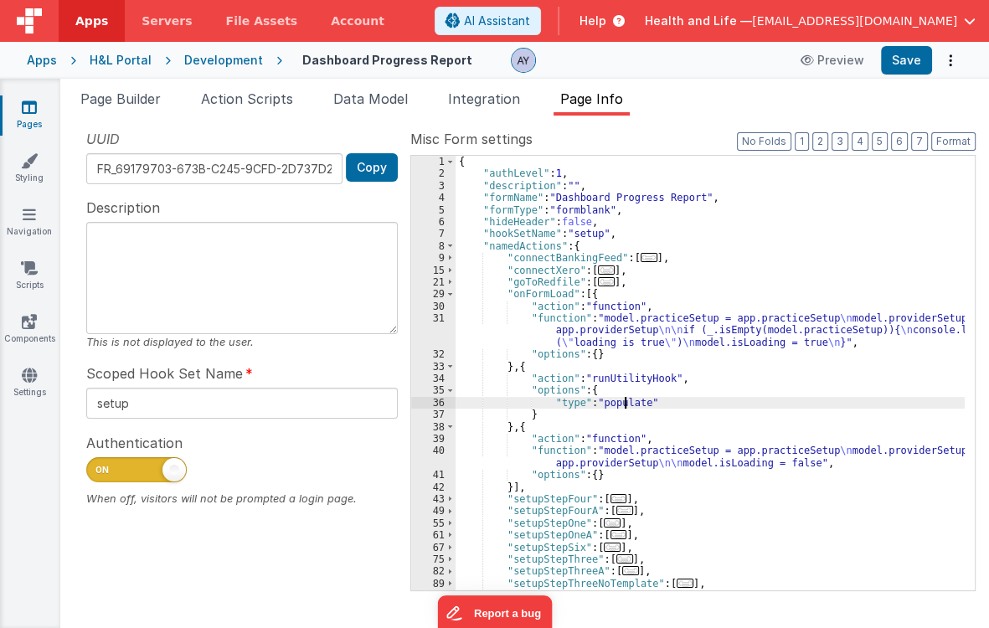
click at [620, 380] on div "{ "authLevel" : 1 , "description" : "" , "formName" : "Dashboard Progress Repor…" at bounding box center [710, 385] width 509 height 459
click at [616, 408] on div "{ "authLevel" : 1 , "description" : "" , "formName" : "Dashboard Progress Repor…" at bounding box center [710, 385] width 509 height 459
click at [617, 405] on div "{ "authLevel" : 1 , "description" : "" , "formName" : "Dashboard Progress Repor…" at bounding box center [710, 385] width 509 height 459
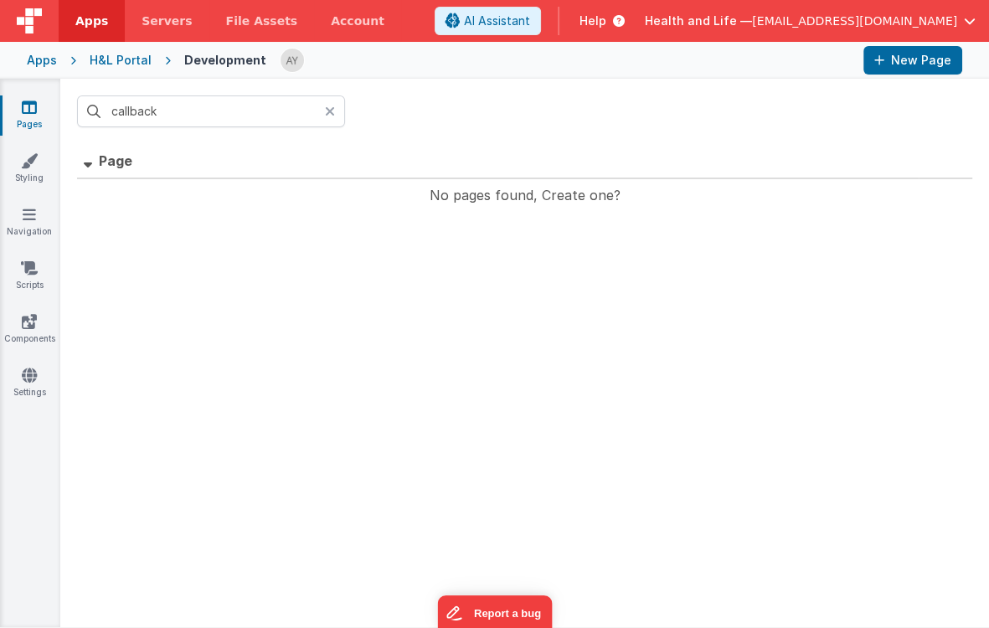
drag, startPoint x: 326, startPoint y: 114, endPoint x: 179, endPoint y: 165, distance: 155.3
click at [326, 114] on icon at bounding box center [330, 111] width 10 height 13
